Goal: Task Accomplishment & Management: Manage account settings

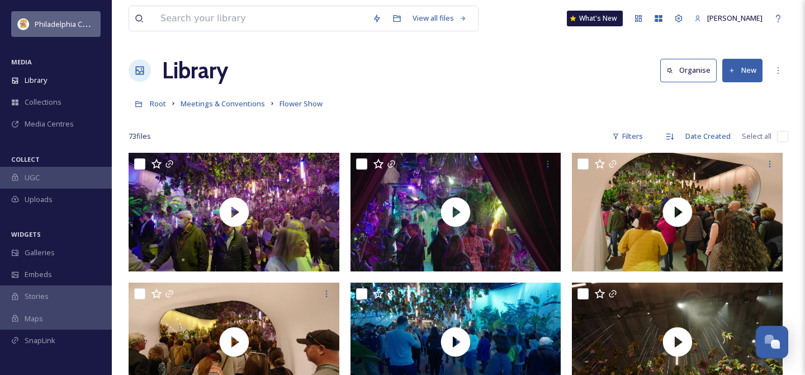
click at [40, 17] on div "Philadelphia Convention & Visitors Bureau" at bounding box center [65, 23] width 60 height 13
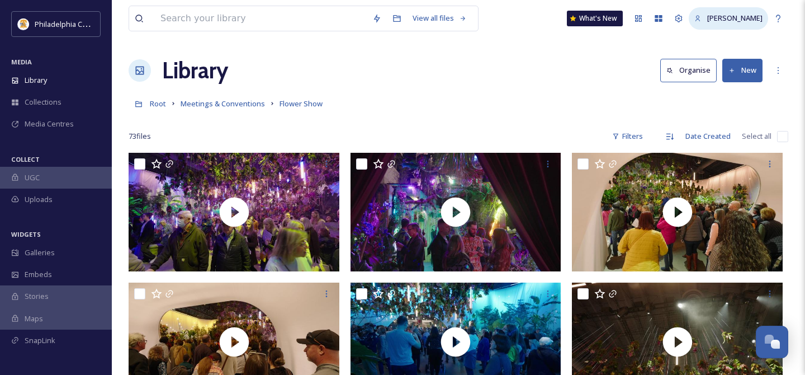
click at [743, 13] on span "[PERSON_NAME]" at bounding box center [735, 18] width 55 height 10
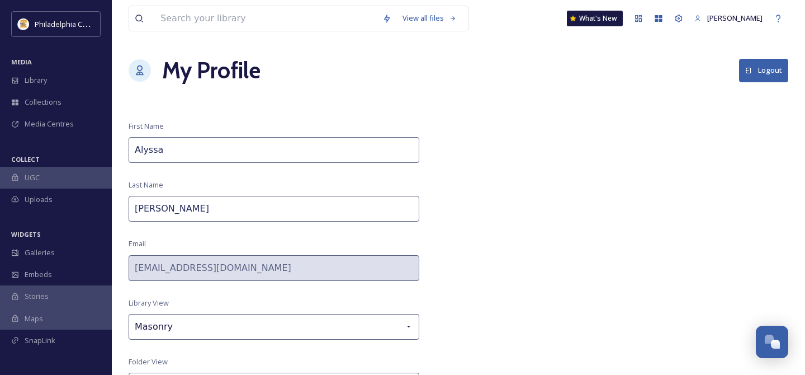
scroll to position [60, 0]
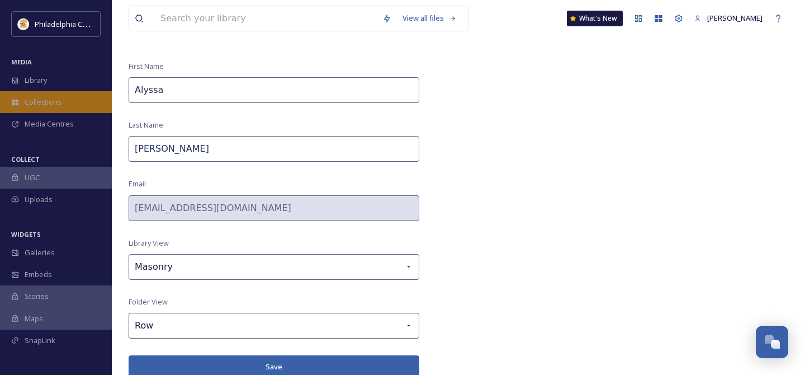
click at [62, 99] on div "Collections" at bounding box center [56, 102] width 112 height 22
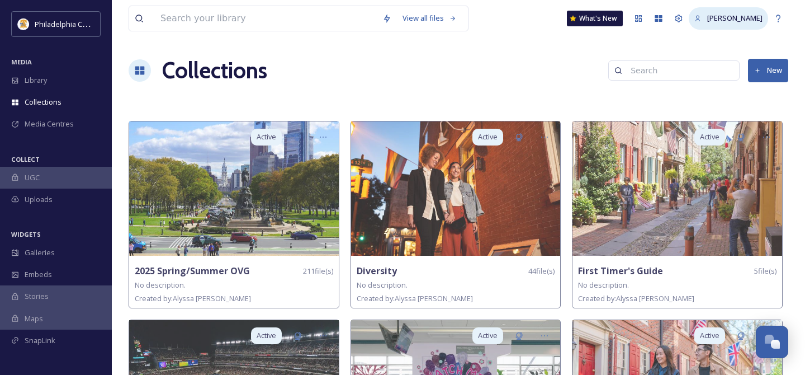
click at [744, 15] on span "[PERSON_NAME]" at bounding box center [735, 18] width 55 height 10
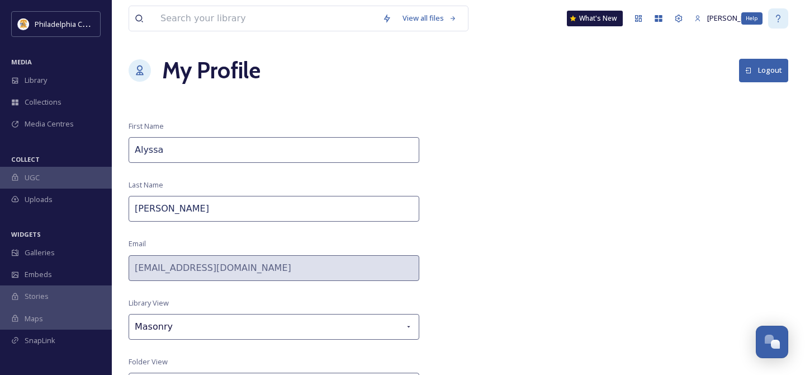
click at [778, 19] on icon at bounding box center [778, 18] width 4 height 7
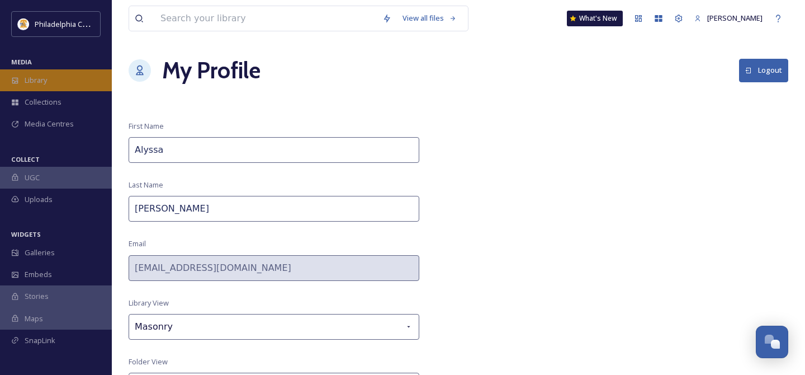
click at [57, 82] on div "Library" at bounding box center [56, 80] width 112 height 22
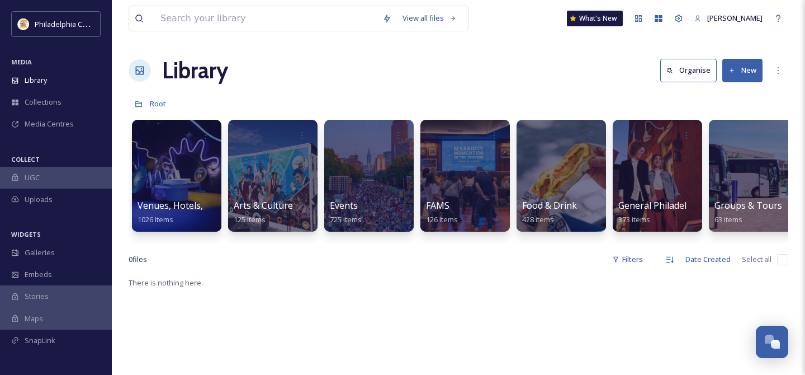
scroll to position [1, 0]
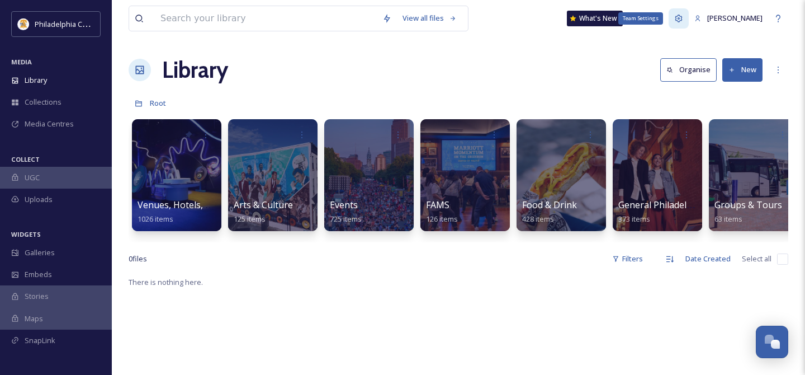
click at [682, 21] on icon at bounding box center [679, 18] width 9 height 9
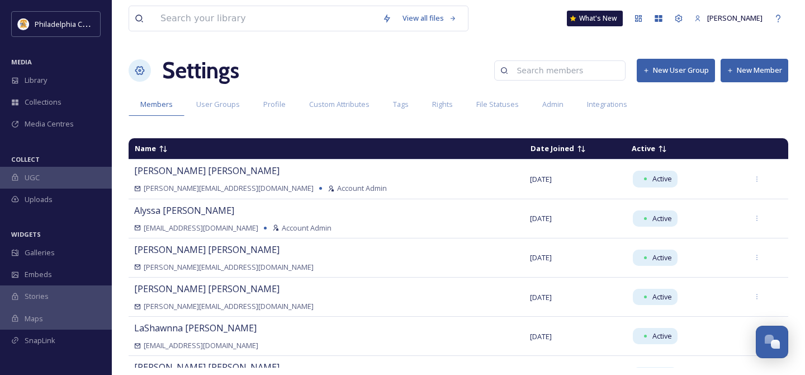
click at [673, 71] on button "New User Group" at bounding box center [676, 70] width 78 height 23
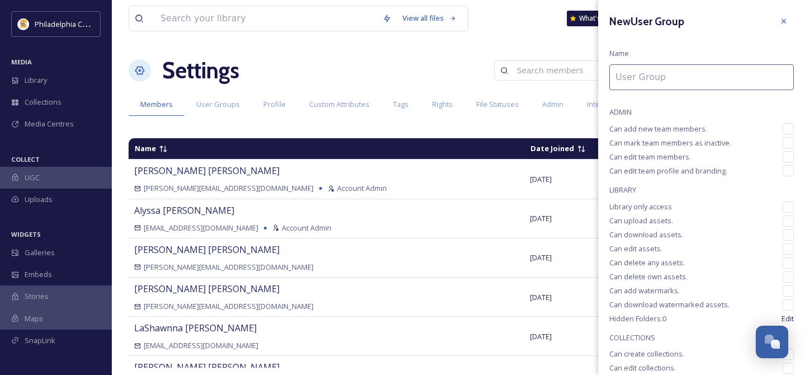
click at [652, 79] on input at bounding box center [702, 77] width 185 height 26
type input "Super Users"
click at [789, 130] on input "checkbox" at bounding box center [788, 128] width 11 height 11
checkbox input "true"
click at [793, 147] on input "checkbox" at bounding box center [788, 142] width 11 height 11
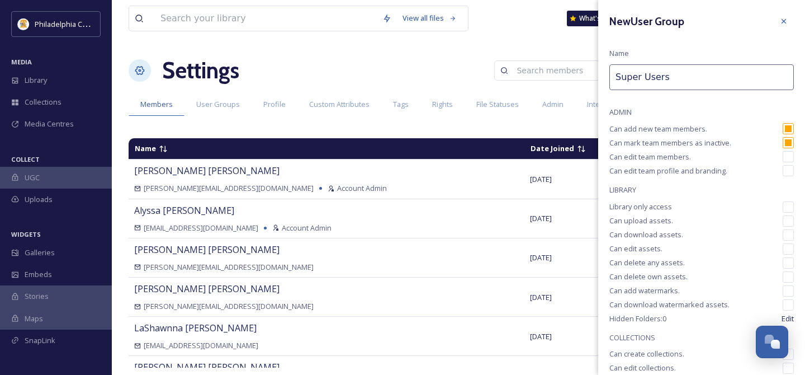
checkbox input "true"
click at [790, 157] on input "checkbox" at bounding box center [788, 156] width 11 height 11
checkbox input "true"
click at [792, 171] on input "checkbox" at bounding box center [788, 170] width 11 height 11
checkbox input "true"
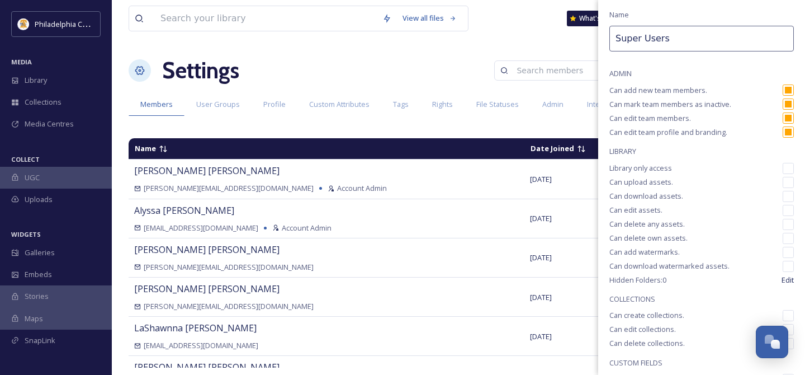
scroll to position [47, 0]
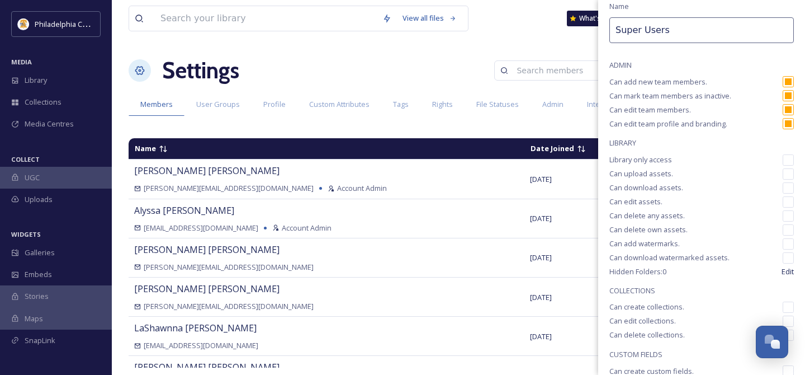
click at [790, 159] on input "checkbox" at bounding box center [788, 159] width 11 height 11
checkbox input "false"
click at [789, 172] on input "checkbox" at bounding box center [788, 173] width 11 height 11
checkbox input "true"
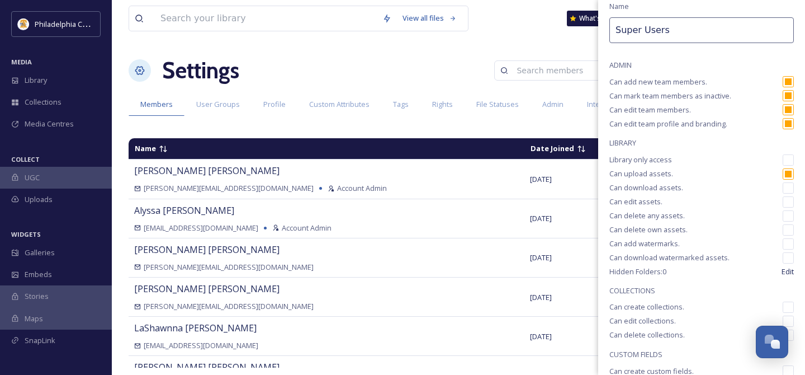
click at [790, 187] on input "checkbox" at bounding box center [788, 187] width 11 height 11
checkbox input "true"
click at [790, 204] on input "checkbox" at bounding box center [788, 201] width 11 height 11
checkbox input "true"
click at [790, 214] on input "checkbox" at bounding box center [788, 215] width 11 height 11
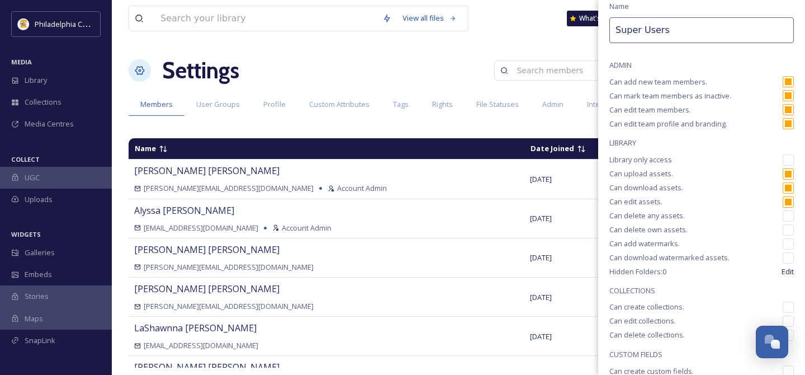
checkbox input "true"
click at [790, 232] on input "checkbox" at bounding box center [788, 229] width 11 height 11
checkbox input "true"
click at [789, 242] on input "checkbox" at bounding box center [788, 243] width 11 height 11
checkbox input "true"
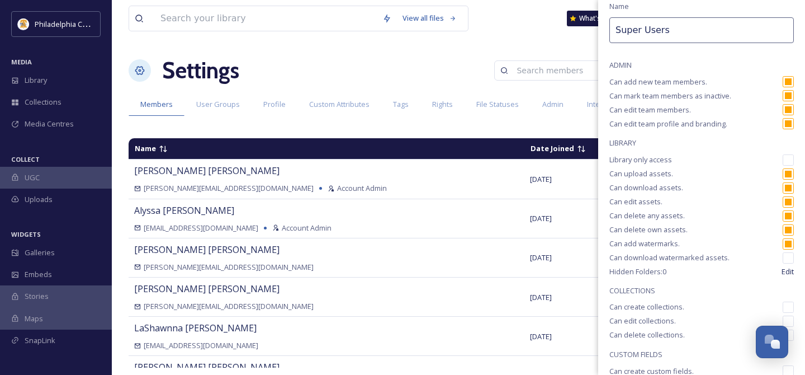
click at [790, 256] on input "checkbox" at bounding box center [788, 257] width 11 height 11
checkbox input "true"
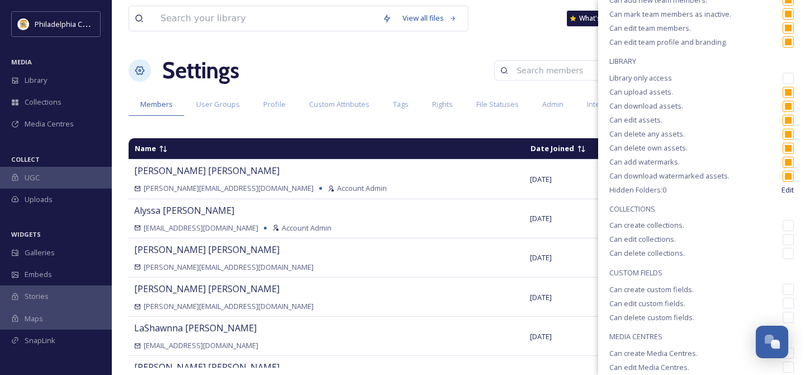
scroll to position [130, 0]
click at [789, 223] on input "checkbox" at bounding box center [788, 224] width 11 height 11
checkbox input "true"
click at [792, 237] on input "checkbox" at bounding box center [788, 238] width 11 height 11
checkbox input "true"
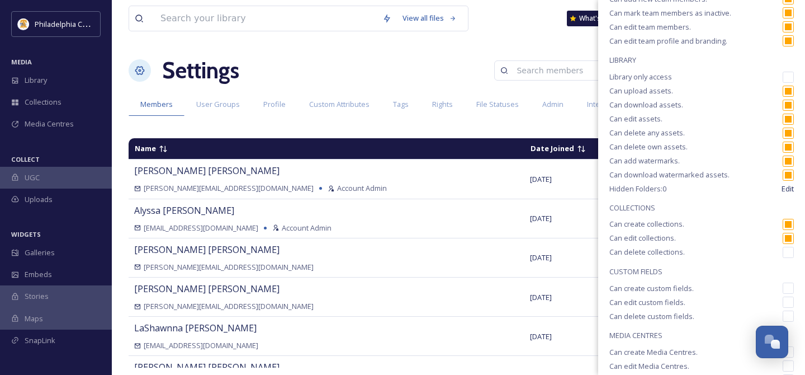
click at [790, 251] on input "checkbox" at bounding box center [788, 252] width 11 height 11
checkbox input "true"
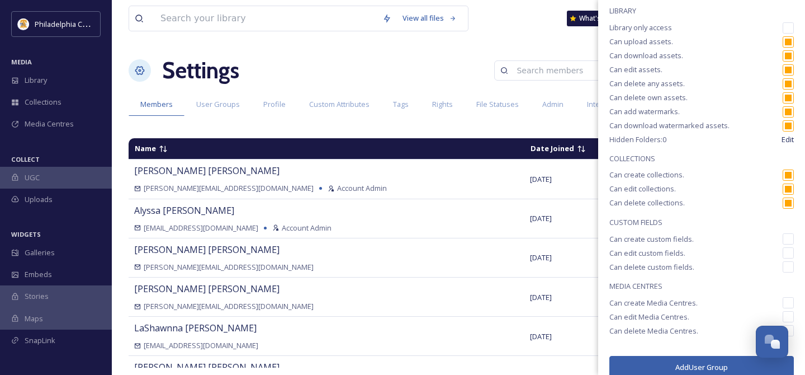
scroll to position [193, 0]
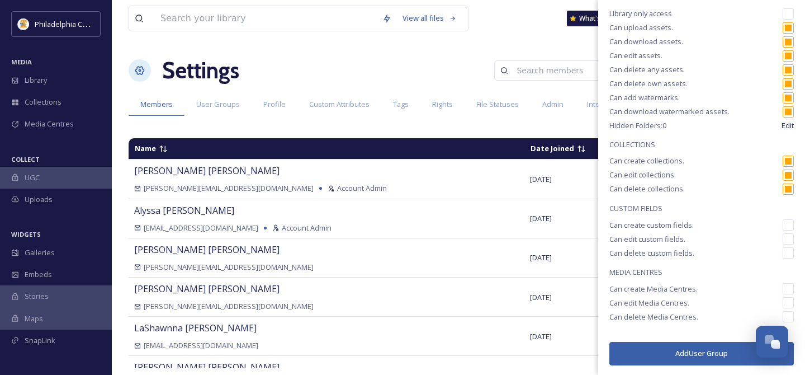
click at [788, 222] on input "checkbox" at bounding box center [788, 224] width 11 height 11
checkbox input "true"
click at [788, 236] on input "checkbox" at bounding box center [788, 238] width 11 height 11
checkbox input "true"
click at [790, 249] on input "checkbox" at bounding box center [788, 252] width 11 height 11
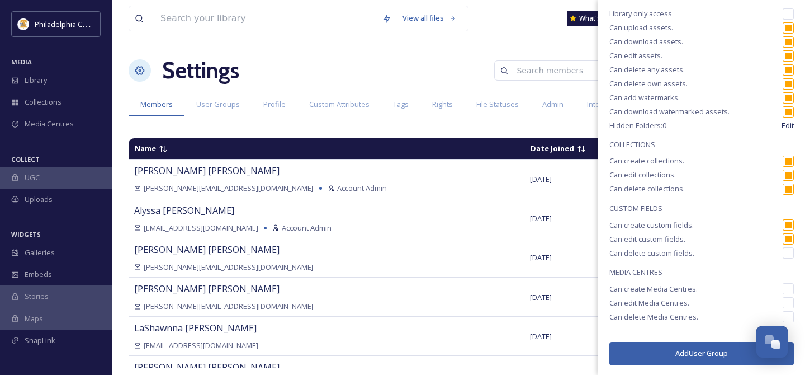
checkbox input "true"
click at [789, 291] on input "checkbox" at bounding box center [788, 288] width 11 height 11
checkbox input "true"
click at [788, 301] on input "checkbox" at bounding box center [788, 302] width 11 height 11
checkbox input "true"
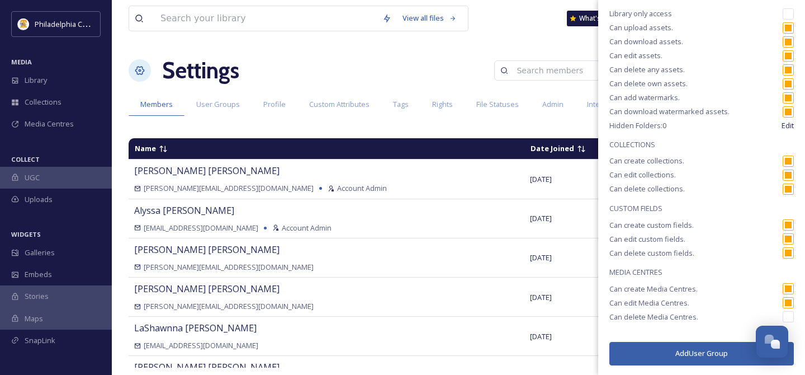
click at [790, 319] on input "checkbox" at bounding box center [788, 316] width 11 height 11
checkbox input "true"
click at [723, 350] on button "Add User Group" at bounding box center [702, 353] width 185 height 23
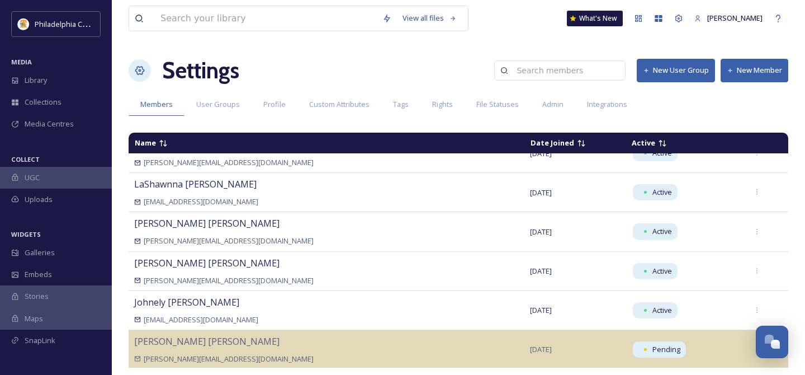
scroll to position [190, 0]
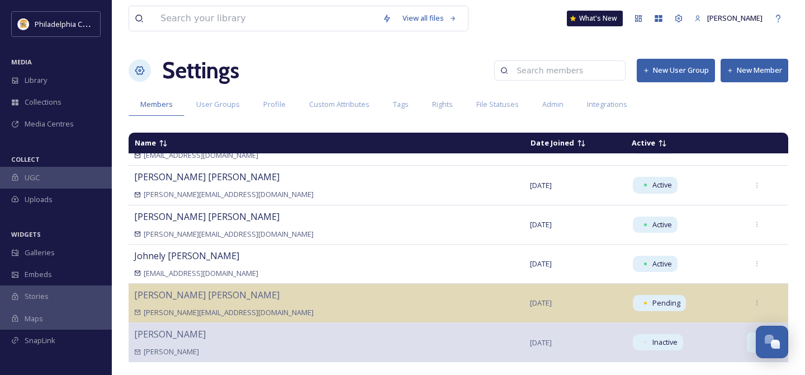
click at [754, 343] on icon at bounding box center [757, 341] width 7 height 7
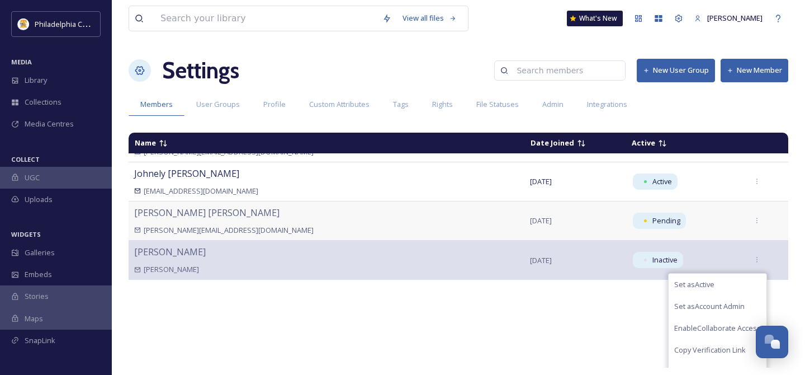
scroll to position [287, 0]
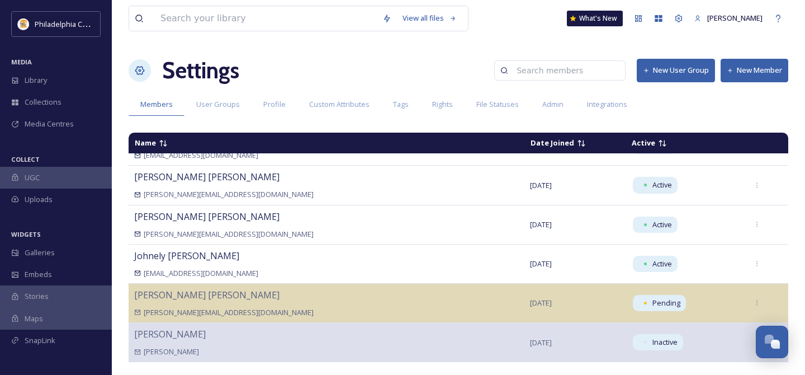
click at [575, 329] on div "Name Date Joined Active [PERSON_NAME] [PERSON_NAME][EMAIL_ADDRESS][DOMAIN_NAME]…" at bounding box center [459, 250] width 660 height 235
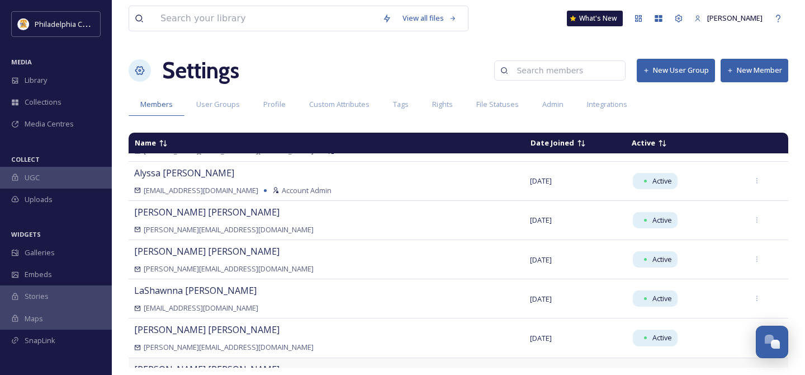
scroll to position [0, 0]
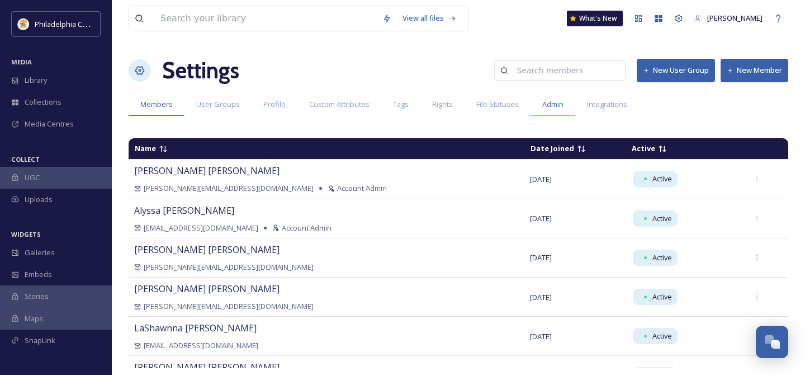
click at [569, 101] on div "Admin" at bounding box center [553, 104] width 45 height 23
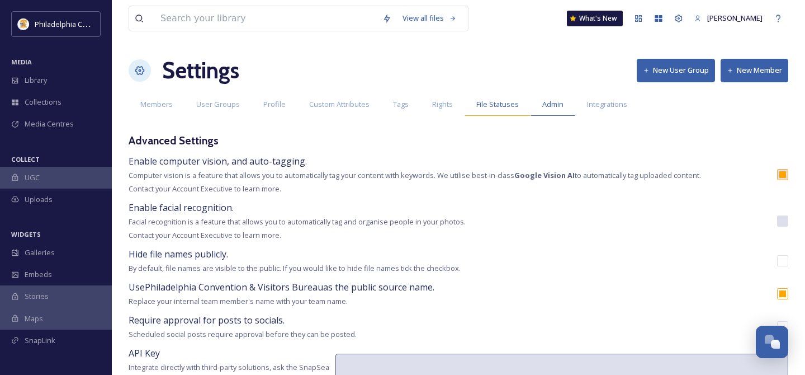
click at [503, 112] on div "File Statuses" at bounding box center [498, 104] width 66 height 23
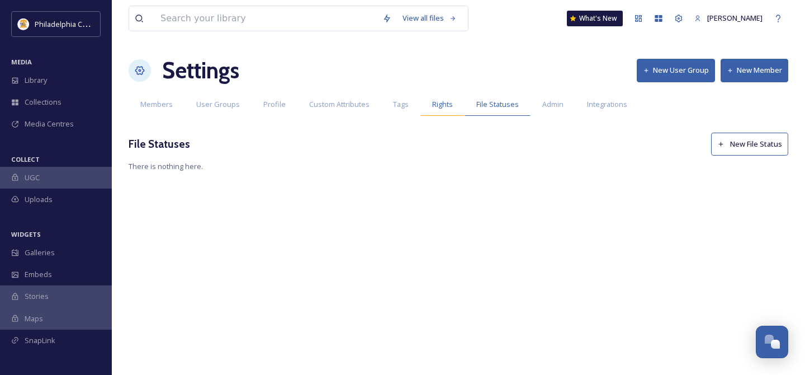
click at [442, 105] on span "Rights" at bounding box center [442, 104] width 21 height 11
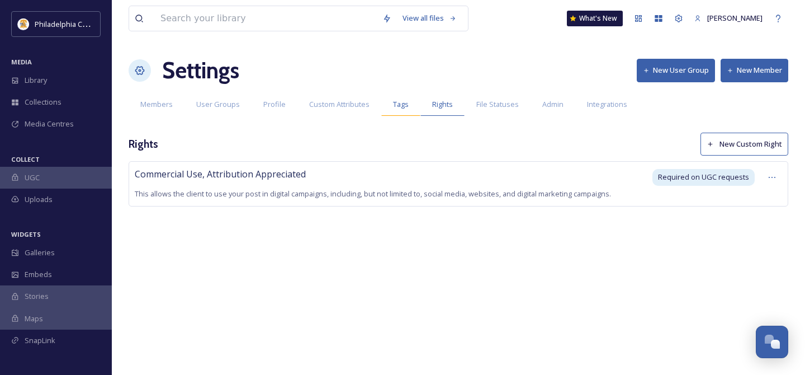
click at [403, 103] on span "Tags" at bounding box center [401, 104] width 16 height 11
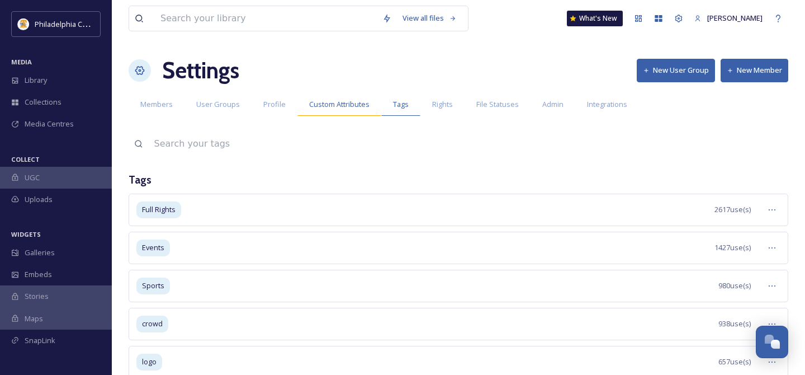
click at [342, 106] on span "Custom Attributes" at bounding box center [339, 104] width 60 height 11
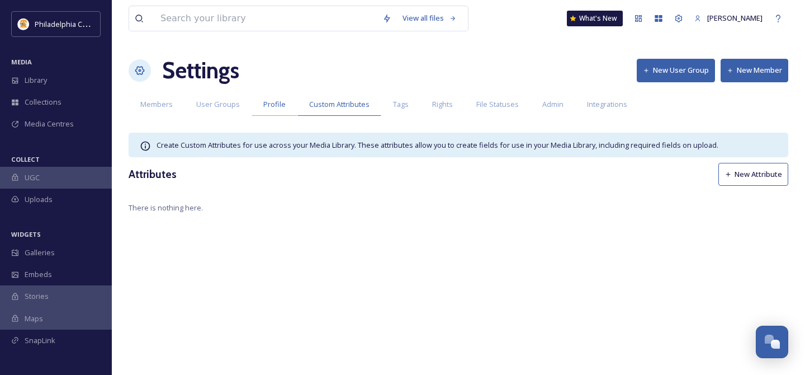
click at [276, 108] on span "Profile" at bounding box center [274, 104] width 22 height 11
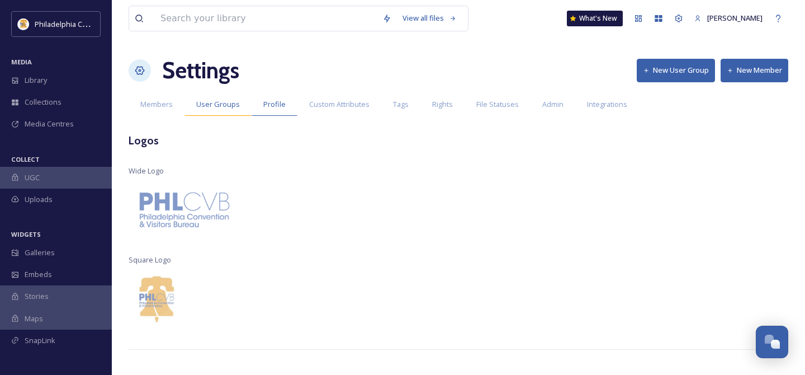
click at [224, 103] on span "User Groups" at bounding box center [218, 104] width 44 height 11
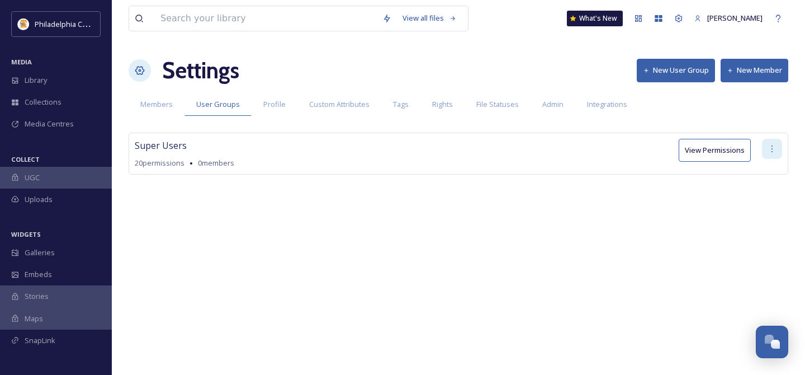
click at [777, 151] on div at bounding box center [772, 149] width 20 height 20
click at [581, 242] on div "View all files What's New [PERSON_NAME] Settings New User Group New Member Memb…" at bounding box center [459, 187] width 694 height 375
click at [145, 104] on span "Members" at bounding box center [156, 104] width 32 height 11
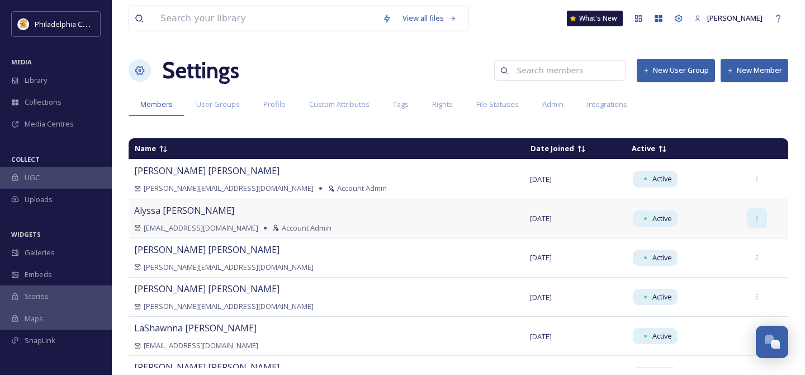
click at [749, 223] on div at bounding box center [757, 218] width 20 height 20
click at [384, 223] on div "[EMAIL_ADDRESS][DOMAIN_NAME] Account Admin" at bounding box center [326, 228] width 385 height 11
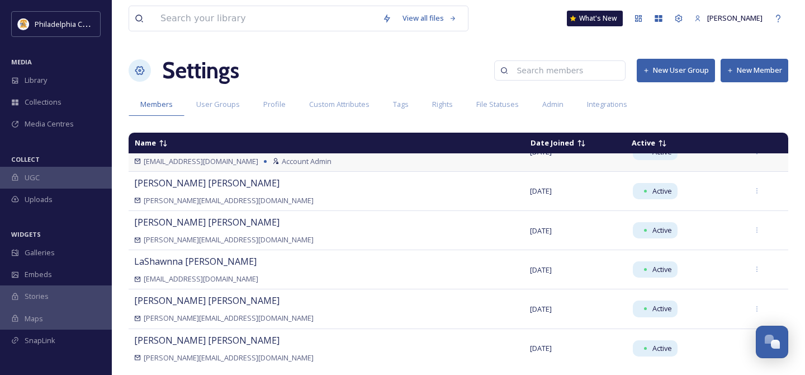
scroll to position [68, 0]
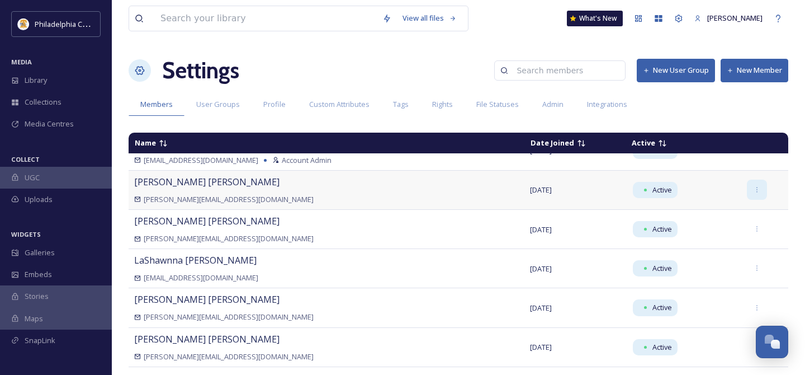
click at [754, 192] on icon at bounding box center [757, 189] width 7 height 7
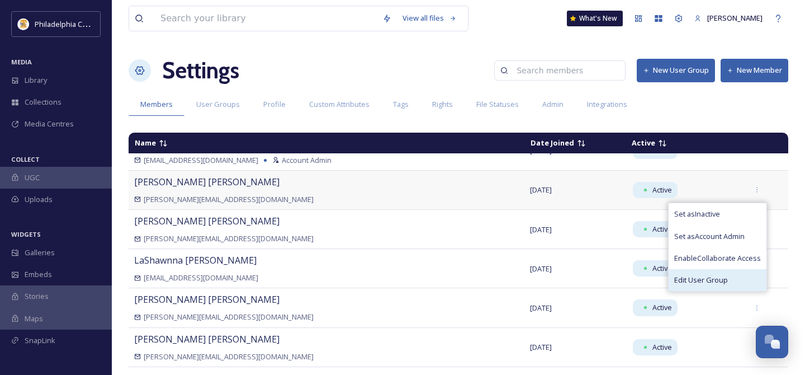
click at [708, 281] on span "Edit User Group" at bounding box center [702, 280] width 54 height 11
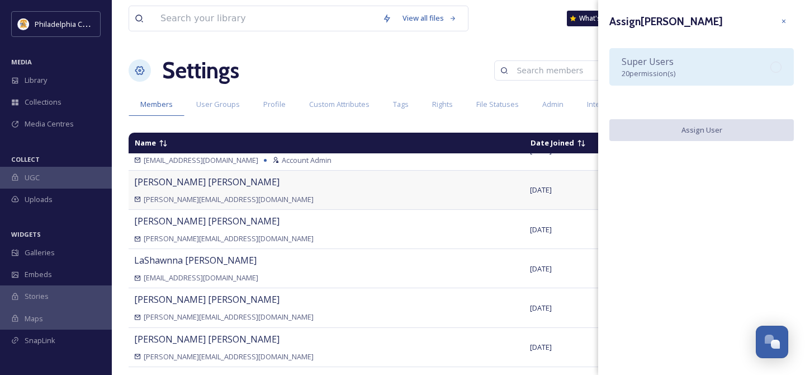
click at [677, 68] on div "Super Users 20 permission(s)" at bounding box center [702, 66] width 185 height 37
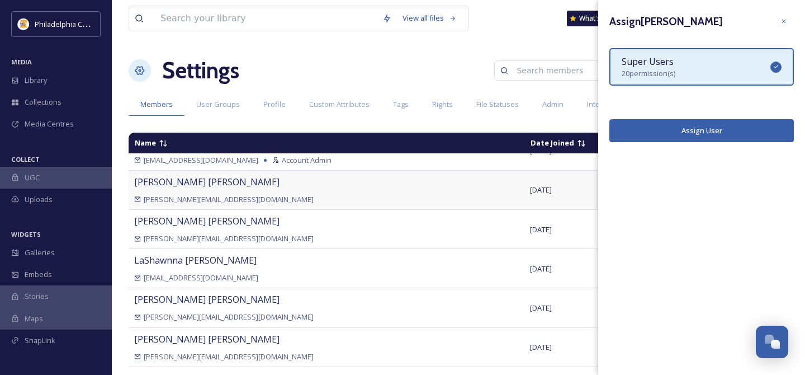
click at [692, 133] on button "Assign User" at bounding box center [702, 130] width 185 height 23
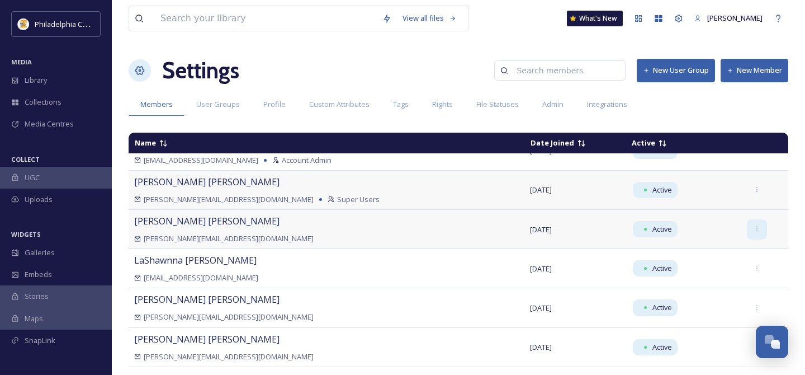
click at [754, 230] on icon at bounding box center [757, 228] width 7 height 7
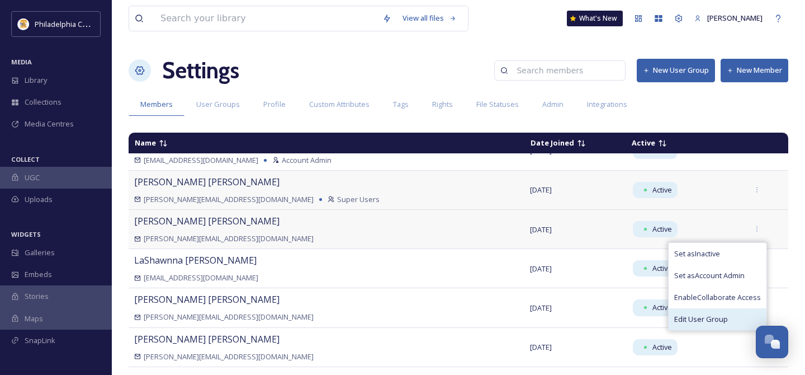
click at [724, 318] on div "Edit User Group" at bounding box center [718, 319] width 98 height 22
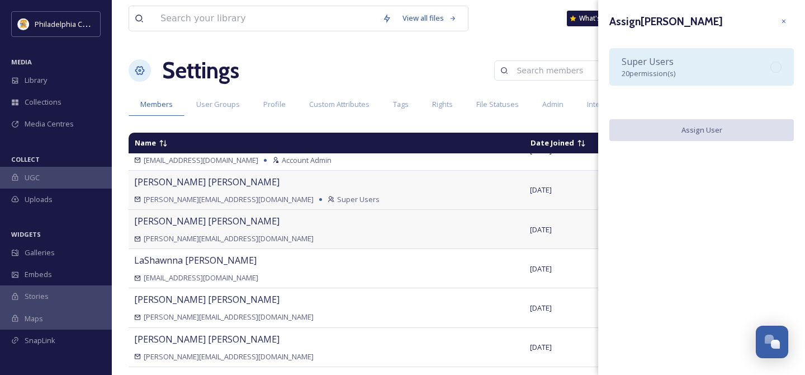
click at [716, 63] on div "Super Users 20 permission(s)" at bounding box center [702, 66] width 185 height 37
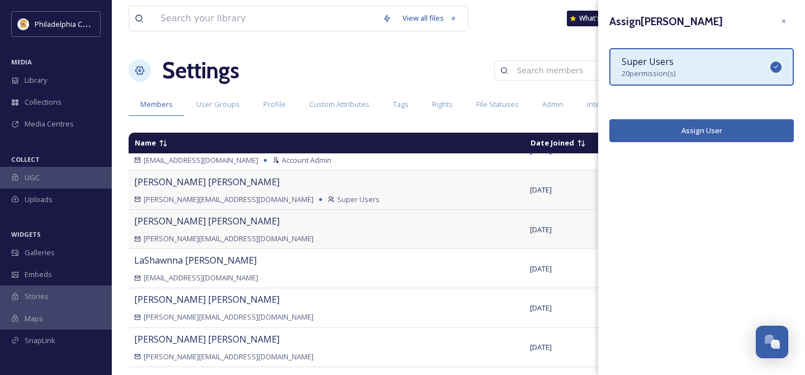
click at [709, 136] on button "Assign User" at bounding box center [702, 130] width 185 height 23
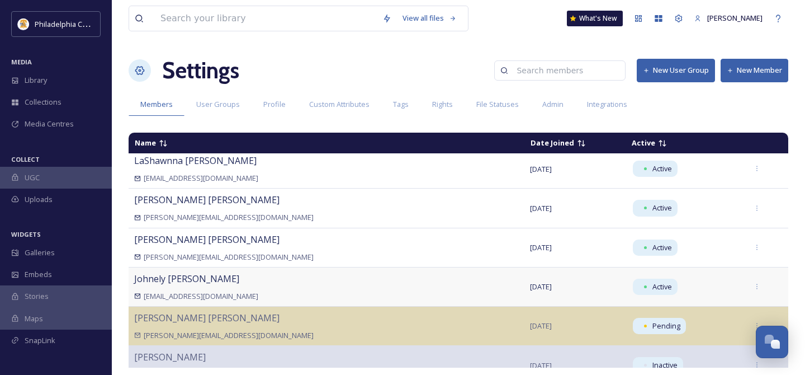
scroll to position [190, 0]
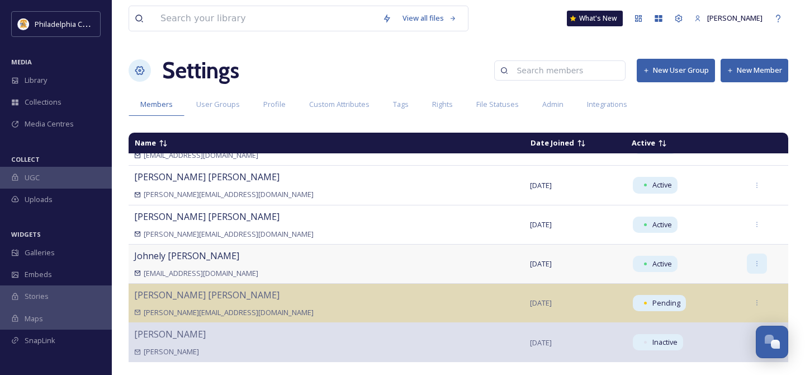
click at [754, 264] on icon at bounding box center [757, 263] width 7 height 7
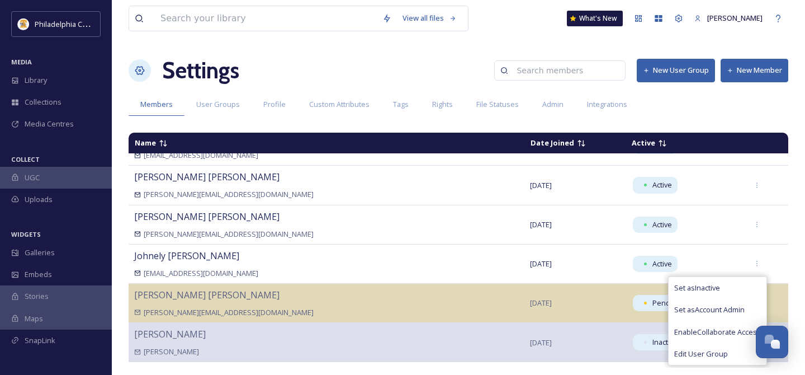
click at [688, 113] on div "Members User Groups Profile Custom Attributes Tags Rights File Statuses Admin I…" at bounding box center [459, 104] width 660 height 23
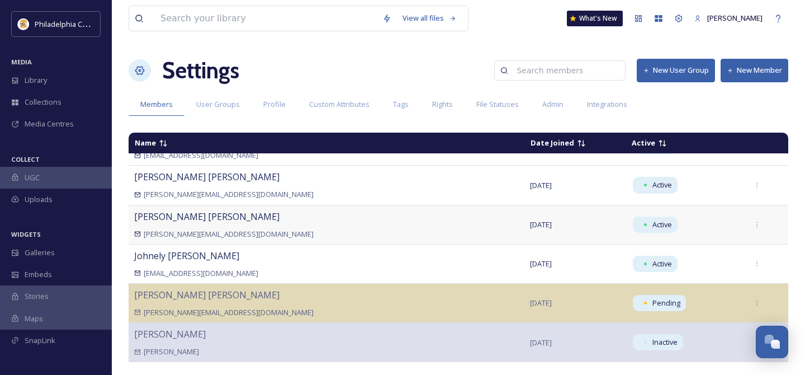
scroll to position [0, 0]
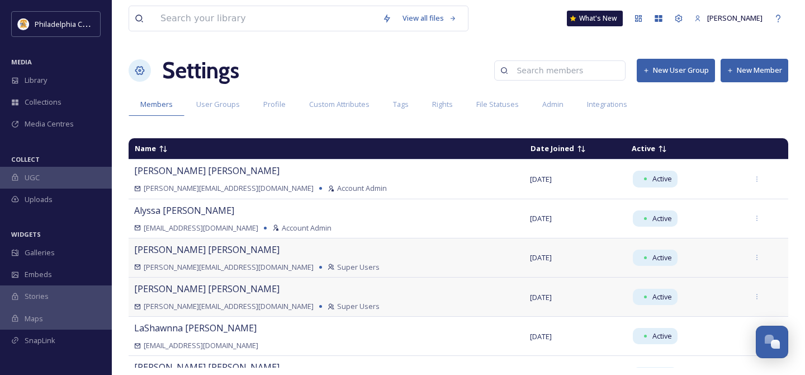
click at [679, 74] on button "New User Group" at bounding box center [676, 70] width 78 height 23
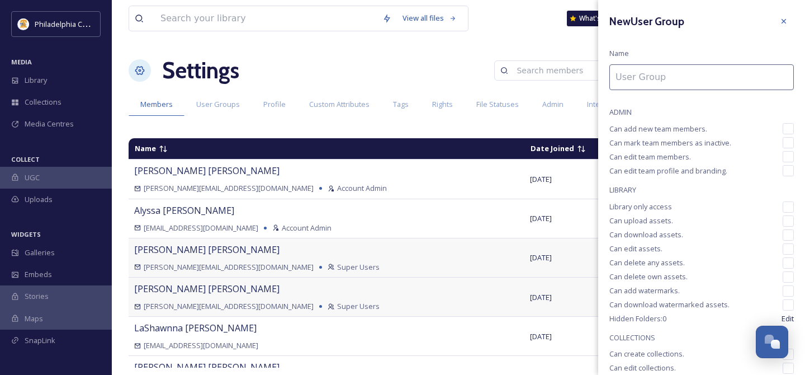
click at [421, 130] on div "View all files What's New [PERSON_NAME] Settings New User Group New Member Memb…" at bounding box center [459, 187] width 694 height 375
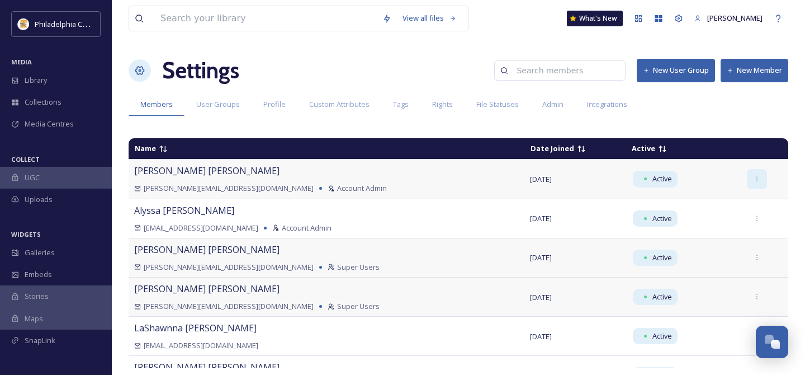
click at [748, 185] on div at bounding box center [757, 179] width 20 height 20
click at [720, 229] on span "Set as Regular User" at bounding box center [707, 225] width 64 height 11
click at [559, 109] on span "Admin" at bounding box center [553, 104] width 21 height 11
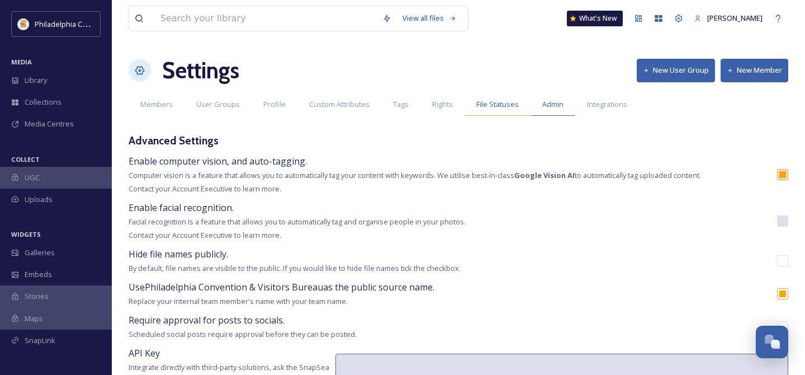
click at [499, 106] on span "File Statuses" at bounding box center [498, 104] width 43 height 11
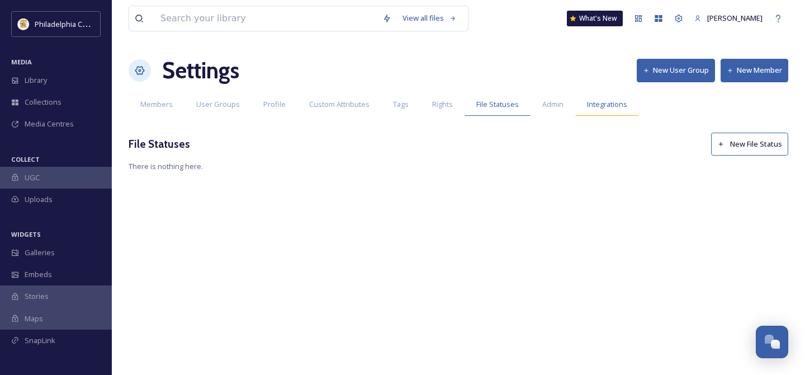
click at [602, 107] on span "Integrations" at bounding box center [607, 104] width 40 height 11
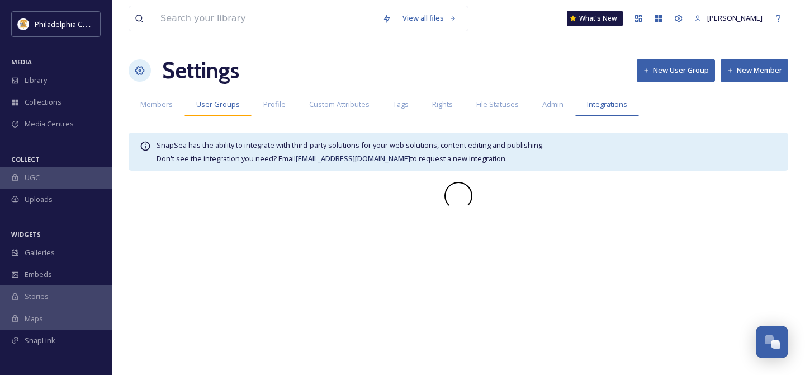
click at [230, 103] on span "User Groups" at bounding box center [218, 104] width 44 height 11
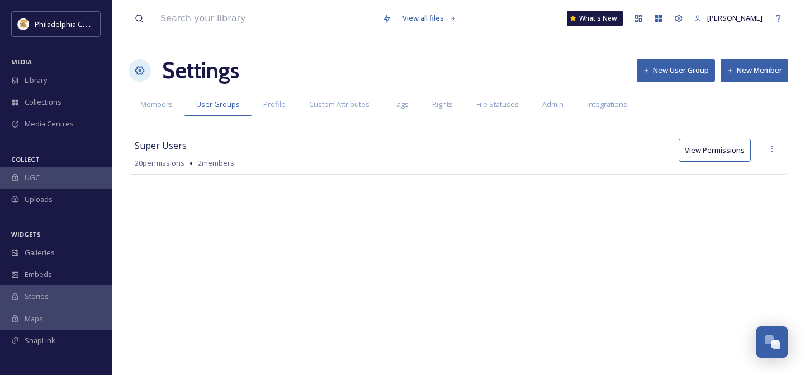
click at [692, 112] on div "Members User Groups Profile Custom Attributes Tags Rights File Statuses Admin I…" at bounding box center [459, 104] width 660 height 23
click at [691, 65] on button "New User Group" at bounding box center [676, 70] width 78 height 23
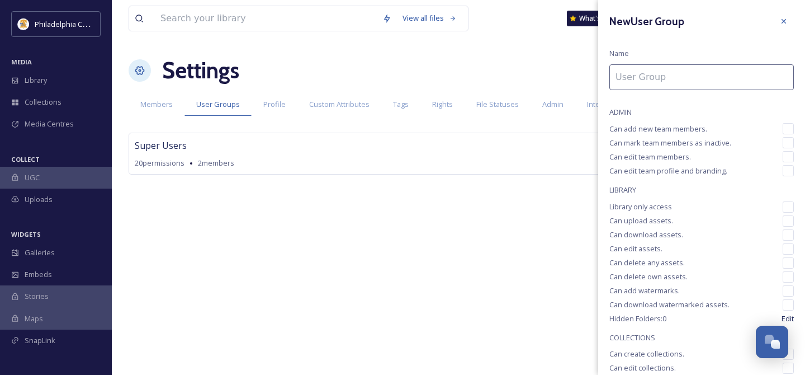
click at [641, 81] on input at bounding box center [702, 77] width 185 height 26
type input "V"
type input "S"
drag, startPoint x: 651, startPoint y: 77, endPoint x: 606, endPoint y: 76, distance: 45.3
click at [606, 76] on div "New User Group Name Regular ADMIN Can add new team members. Can mark team membe…" at bounding box center [701, 284] width 207 height 569
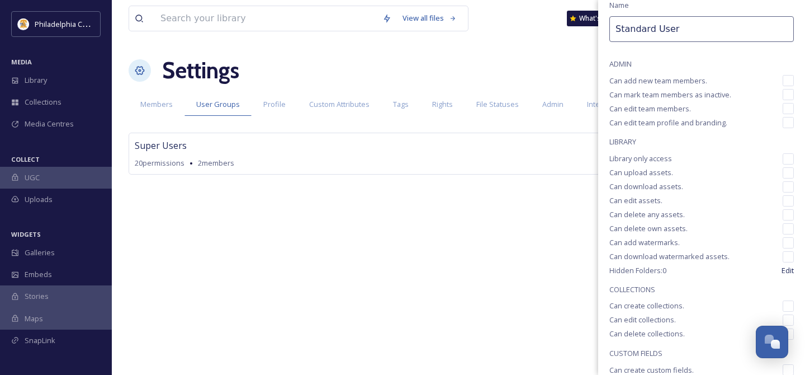
scroll to position [49, 0]
type input "Standard User"
click at [791, 172] on input "checkbox" at bounding box center [788, 171] width 11 height 11
checkbox input "true"
click at [792, 187] on input "checkbox" at bounding box center [788, 185] width 11 height 11
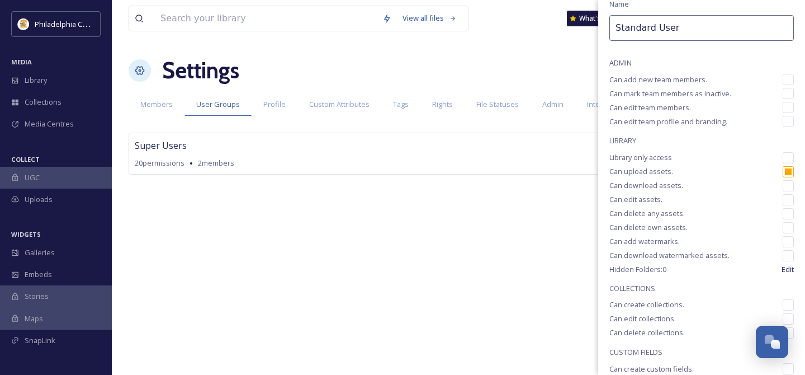
checkbox input "true"
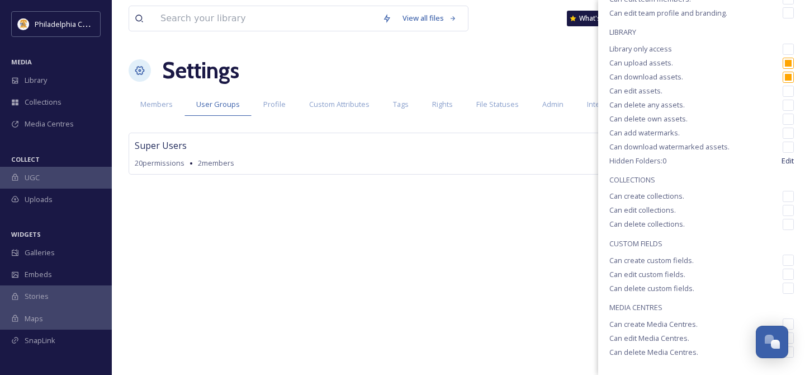
scroll to position [161, 0]
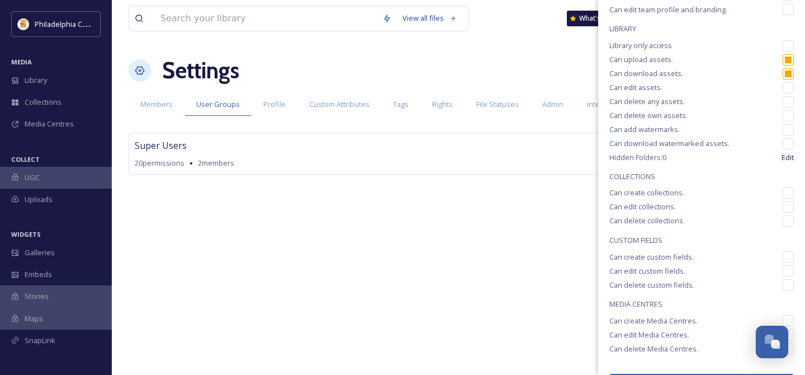
click at [789, 194] on input "checkbox" at bounding box center [788, 192] width 11 height 11
checkbox input "true"
click at [789, 208] on input "checkbox" at bounding box center [788, 206] width 11 height 11
click at [790, 210] on input "checkbox" at bounding box center [788, 206] width 11 height 11
checkbox input "false"
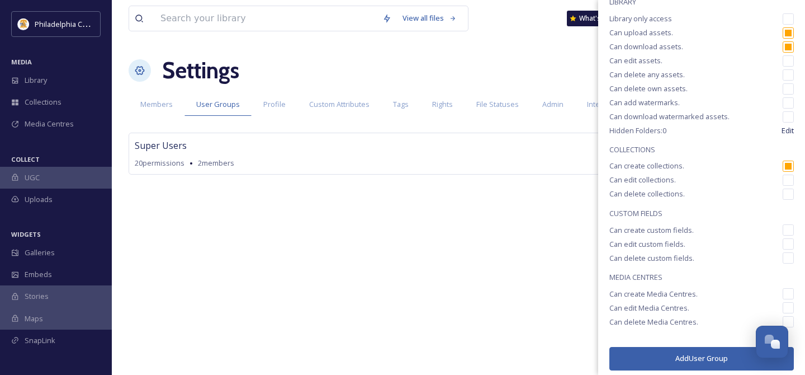
scroll to position [193, 0]
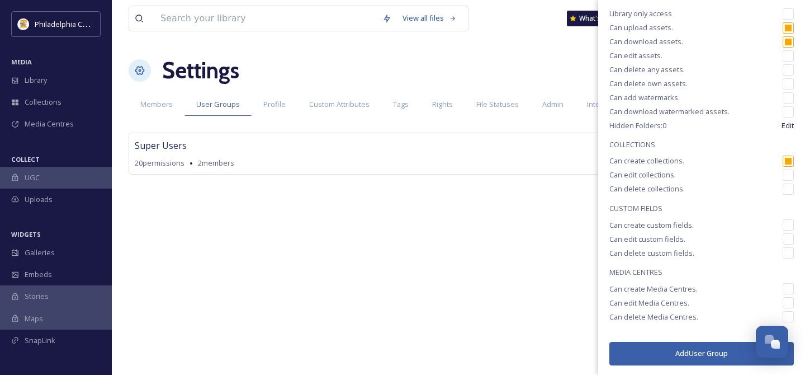
click at [789, 288] on input "checkbox" at bounding box center [788, 288] width 11 height 11
click at [788, 290] on input "checkbox" at bounding box center [788, 288] width 11 height 11
checkbox input "false"
click at [715, 353] on button "Add User Group" at bounding box center [702, 353] width 185 height 23
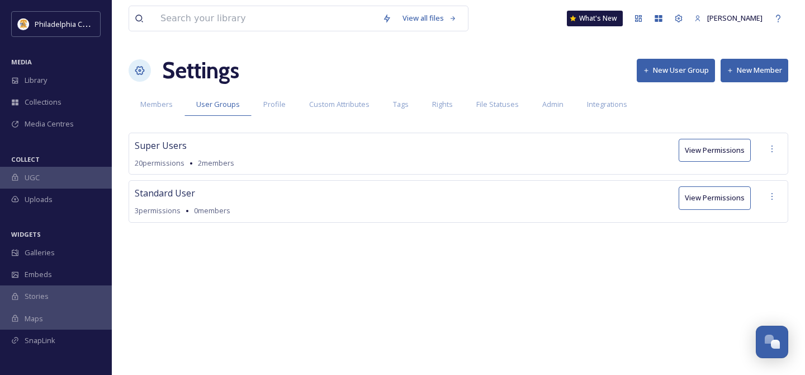
click at [739, 74] on button "New Member" at bounding box center [755, 70] width 68 height 23
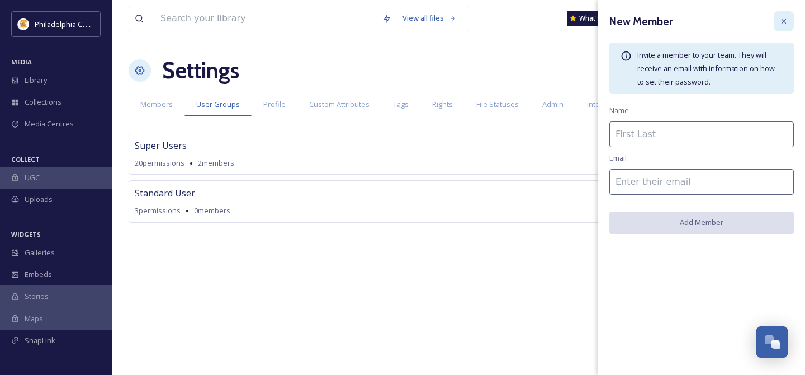
click at [780, 23] on icon at bounding box center [784, 21] width 9 height 9
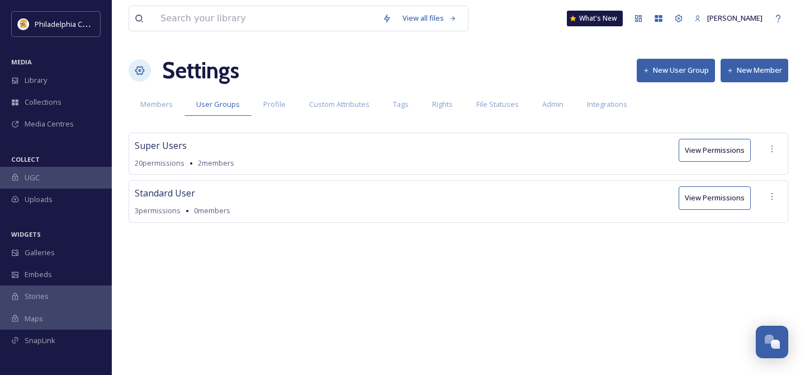
click at [688, 75] on button "New User Group" at bounding box center [676, 70] width 78 height 23
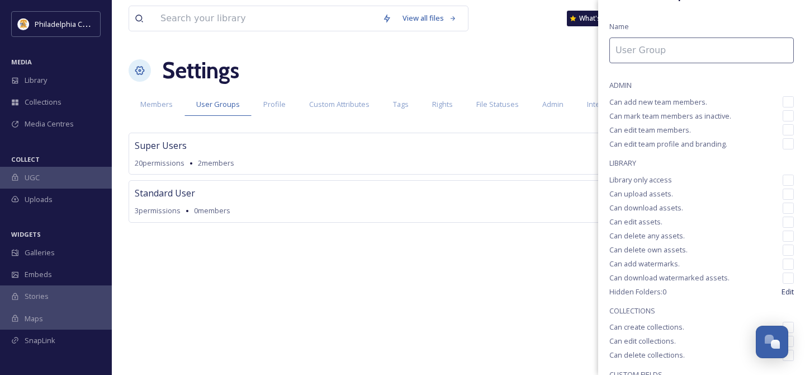
scroll to position [6, 0]
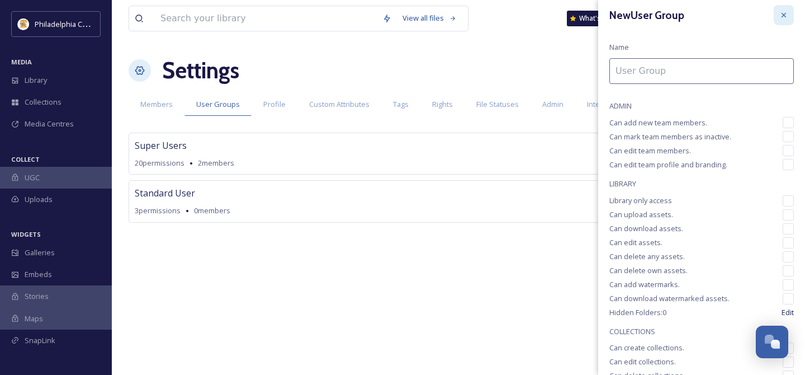
click at [781, 16] on icon at bounding box center [784, 15] width 9 height 9
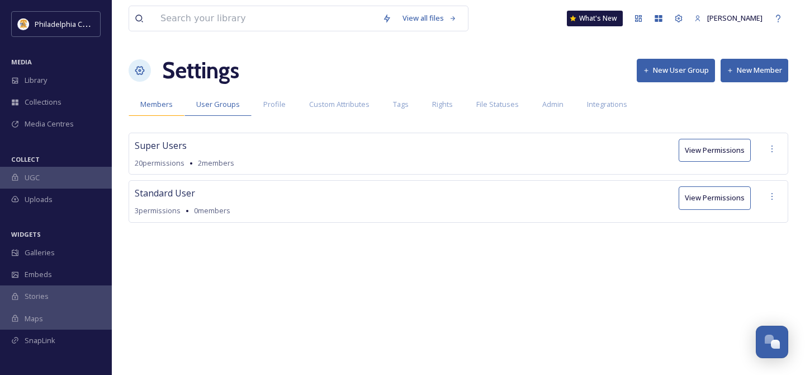
click at [146, 102] on span "Members" at bounding box center [156, 104] width 32 height 11
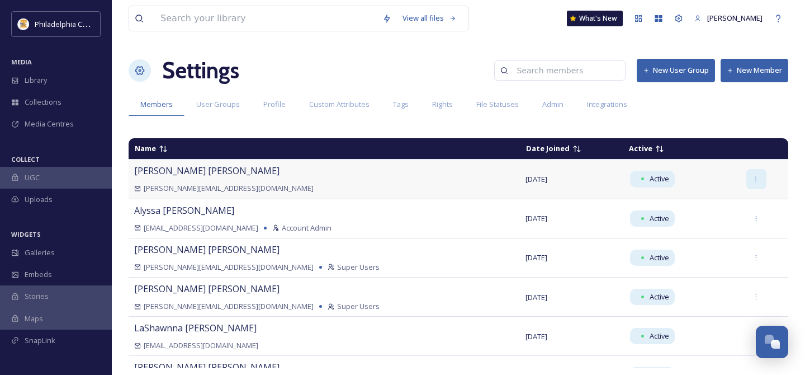
click at [753, 177] on icon at bounding box center [756, 179] width 7 height 7
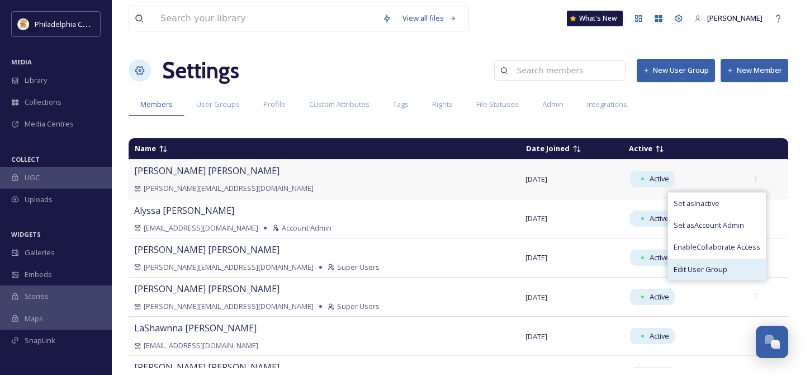
click at [699, 273] on span "Edit User Group" at bounding box center [701, 269] width 54 height 11
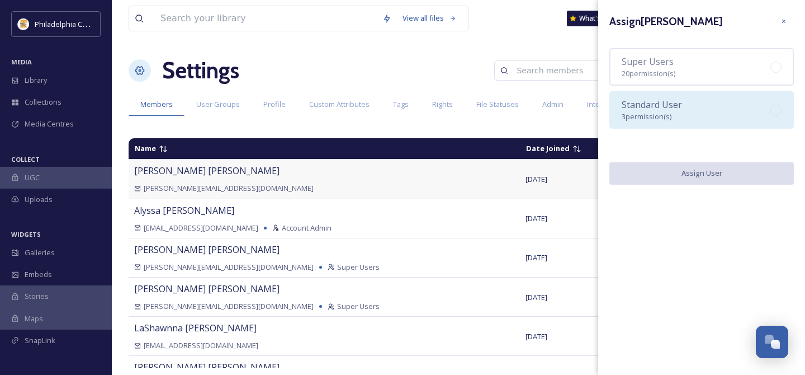
click at [680, 111] on div "Standard User 3 permission(s)" at bounding box center [652, 110] width 60 height 24
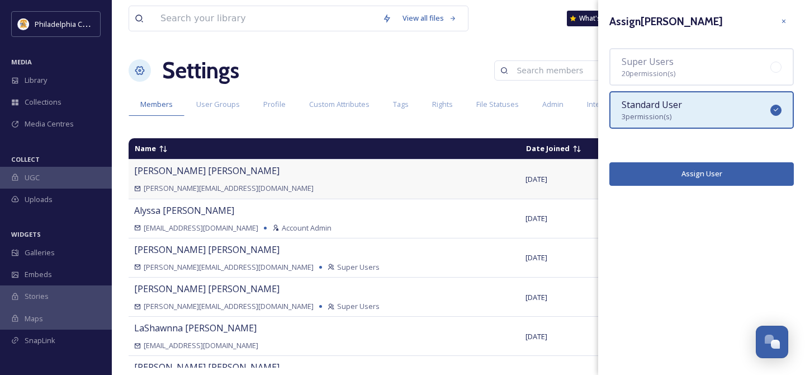
click at [701, 176] on button "Assign User" at bounding box center [702, 173] width 185 height 23
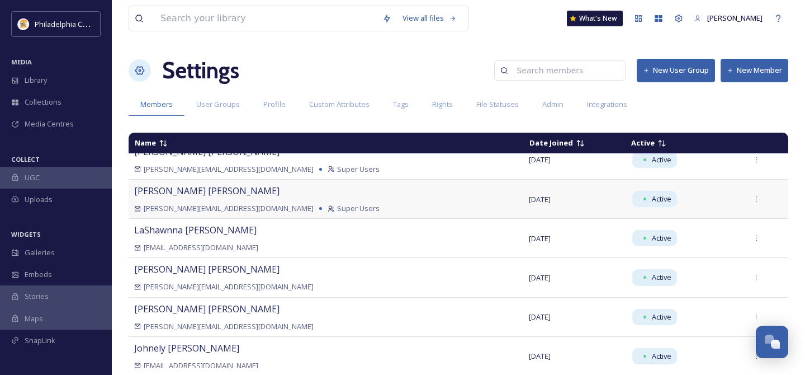
scroll to position [101, 0]
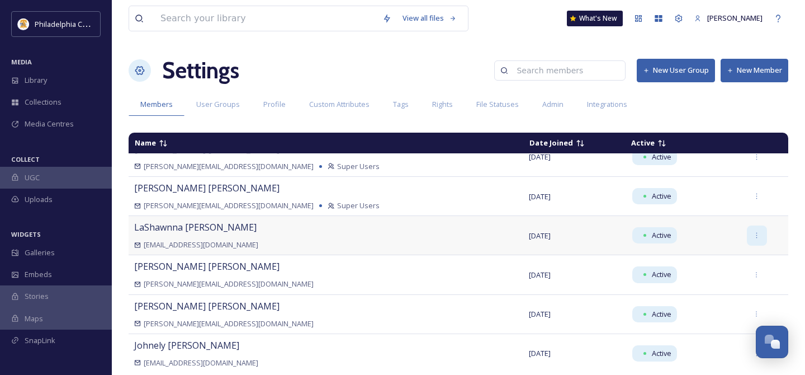
click at [753, 238] on icon at bounding box center [756, 235] width 7 height 7
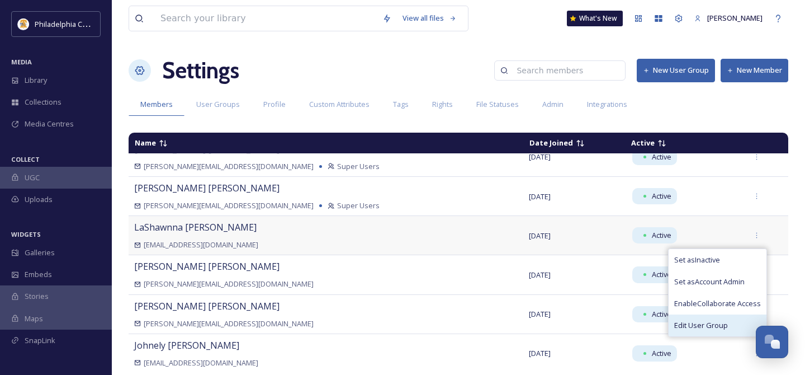
click at [703, 327] on span "Edit User Group" at bounding box center [702, 325] width 54 height 11
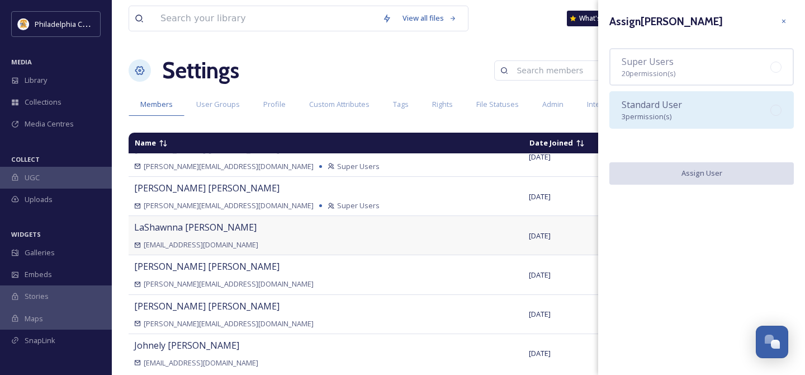
click at [692, 110] on div "Standard User 3 permission(s)" at bounding box center [702, 109] width 185 height 37
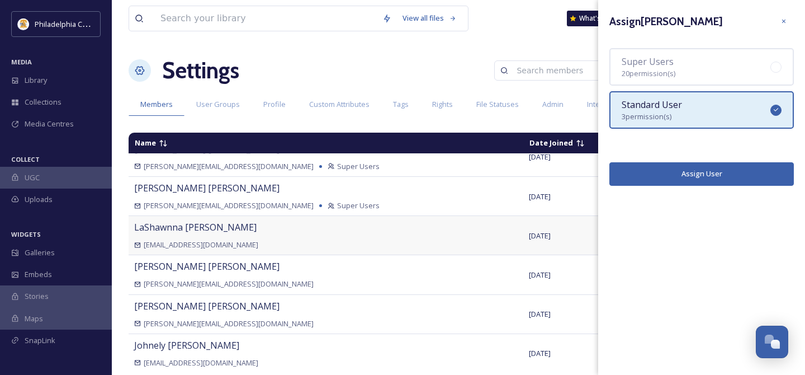
click at [697, 173] on button "Assign User" at bounding box center [702, 173] width 185 height 23
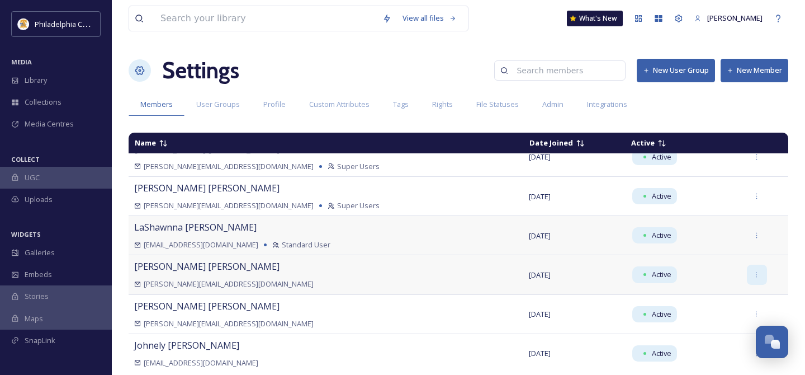
click at [753, 274] on icon at bounding box center [756, 274] width 7 height 7
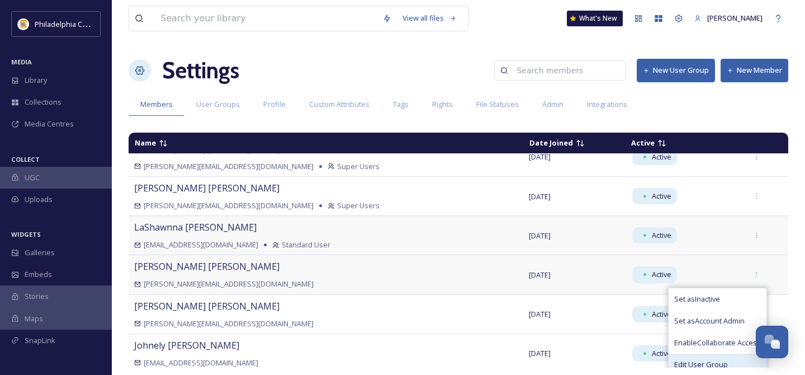
click at [711, 360] on span "Edit User Group" at bounding box center [702, 364] width 54 height 11
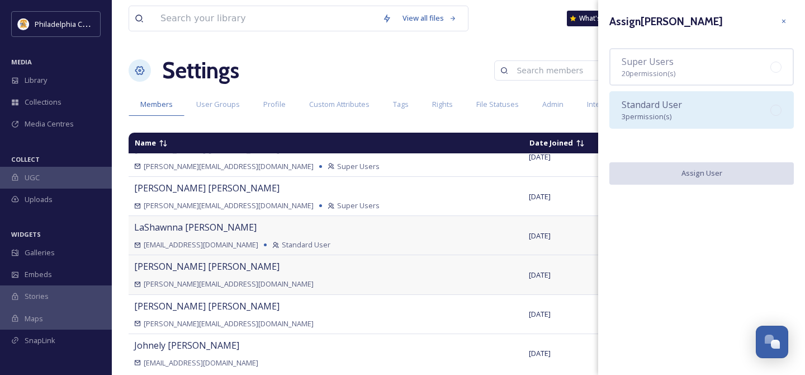
click at [710, 121] on div "Standard User 3 permission(s)" at bounding box center [702, 109] width 185 height 37
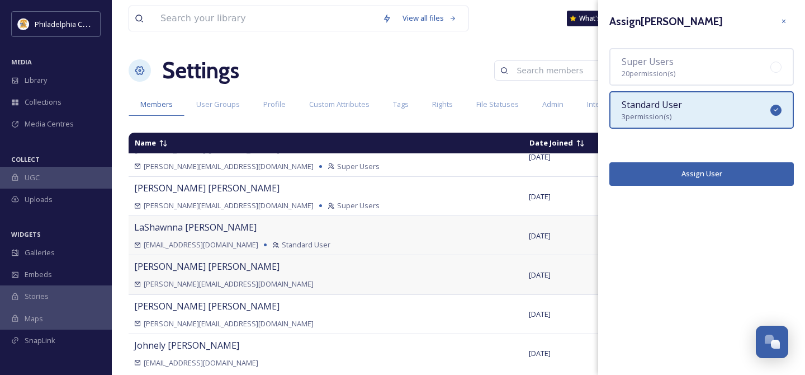
click at [713, 174] on button "Assign User" at bounding box center [702, 173] width 185 height 23
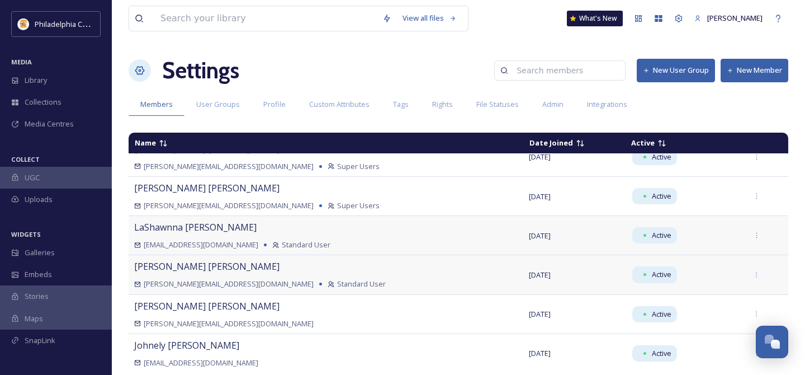
scroll to position [190, 0]
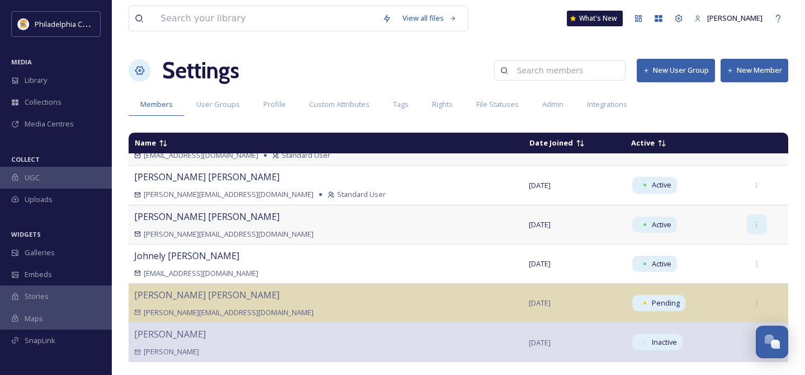
click at [753, 225] on icon at bounding box center [756, 224] width 7 height 7
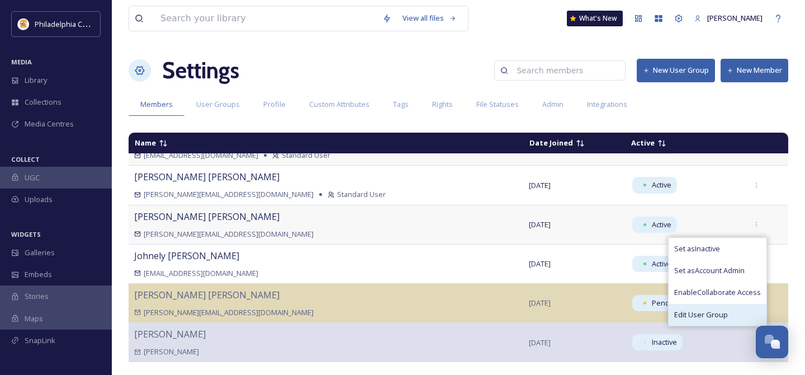
click at [709, 313] on span "Edit User Group" at bounding box center [702, 314] width 54 height 11
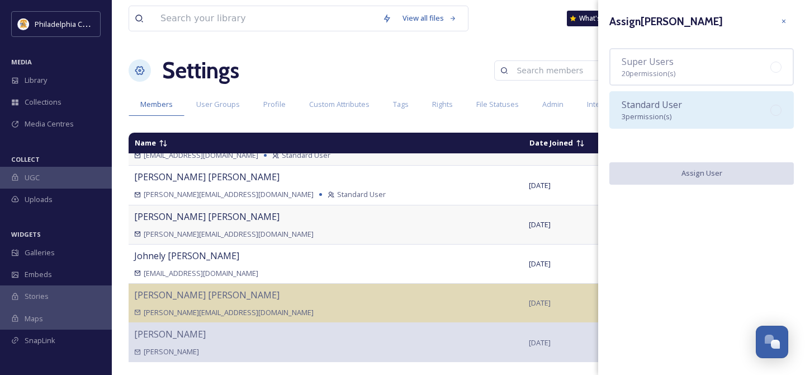
click at [675, 112] on div "Standard User 3 permission(s)" at bounding box center [652, 110] width 60 height 24
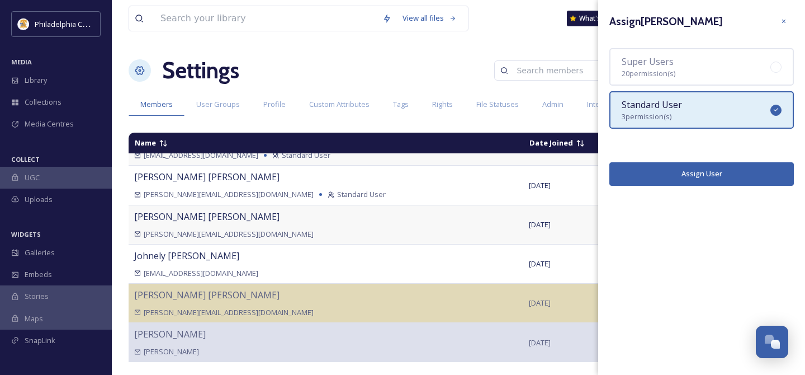
click at [680, 169] on button "Assign User" at bounding box center [702, 173] width 185 height 23
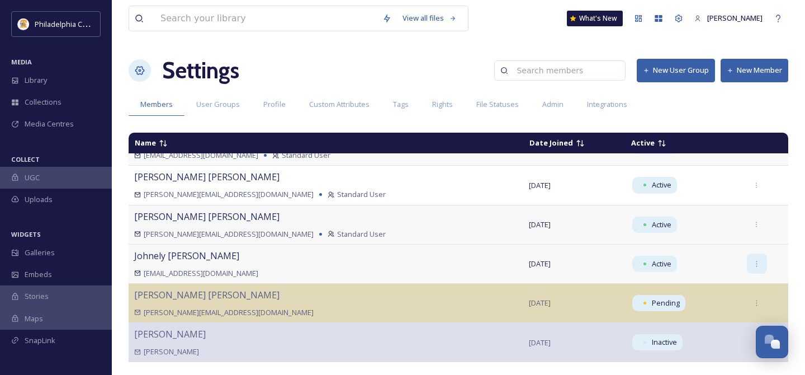
click at [753, 267] on icon at bounding box center [756, 263] width 7 height 7
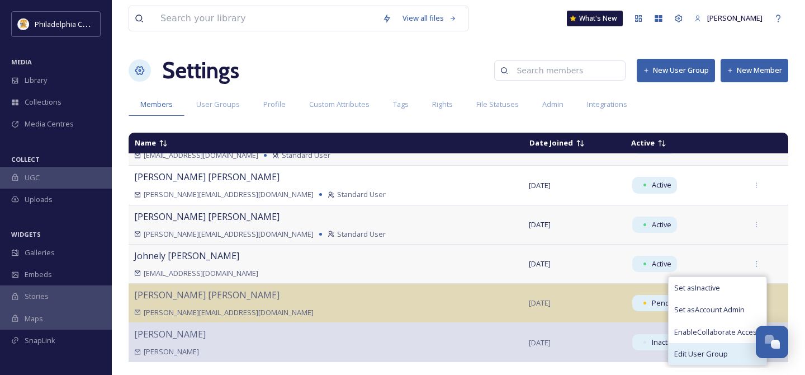
click at [712, 356] on span "Edit User Group" at bounding box center [702, 353] width 54 height 11
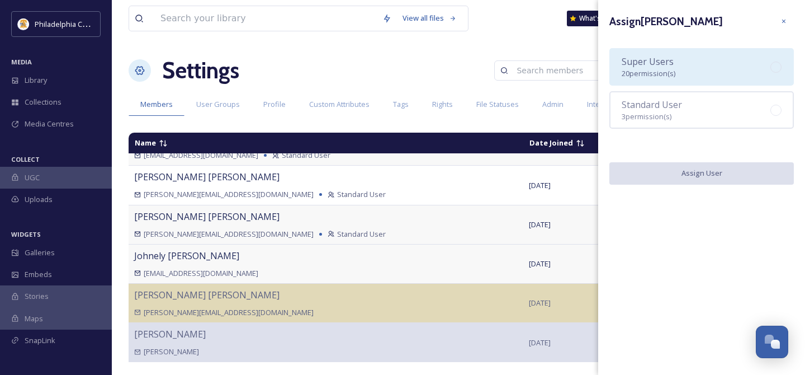
click at [702, 64] on div "Super Users 20 permission(s)" at bounding box center [702, 66] width 185 height 37
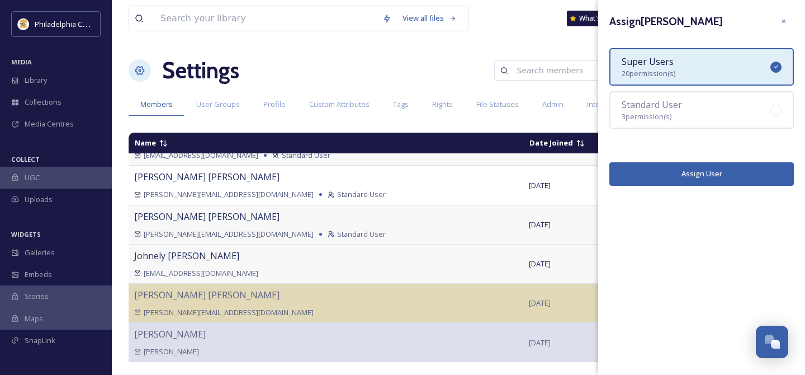
click at [704, 176] on button "Assign User" at bounding box center [702, 173] width 185 height 23
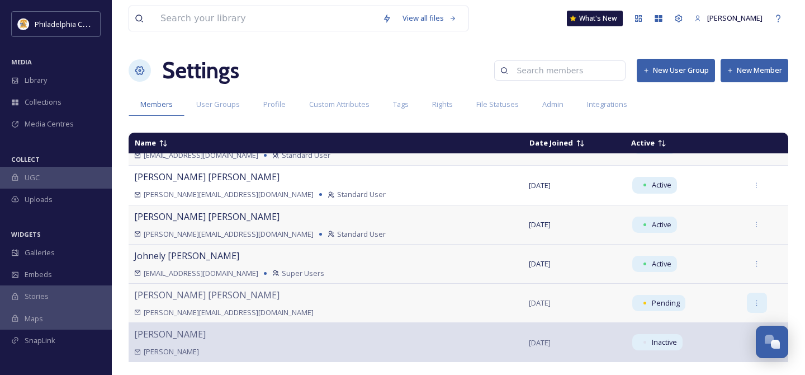
click at [753, 301] on icon at bounding box center [756, 302] width 7 height 7
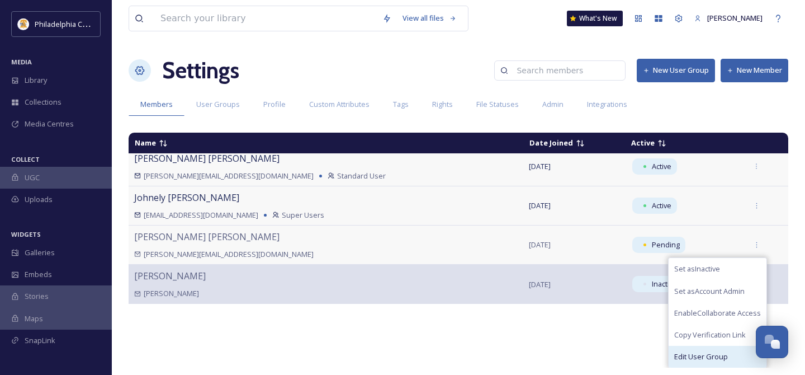
click at [704, 353] on span "Edit User Group" at bounding box center [702, 356] width 54 height 11
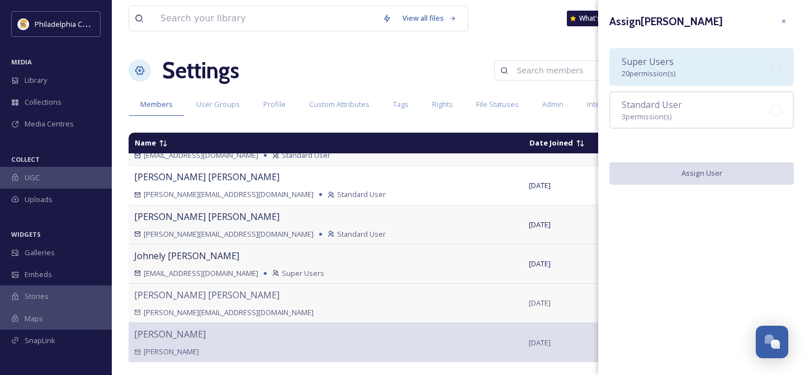
click at [689, 74] on div "Super Users 20 permission(s)" at bounding box center [702, 66] width 185 height 37
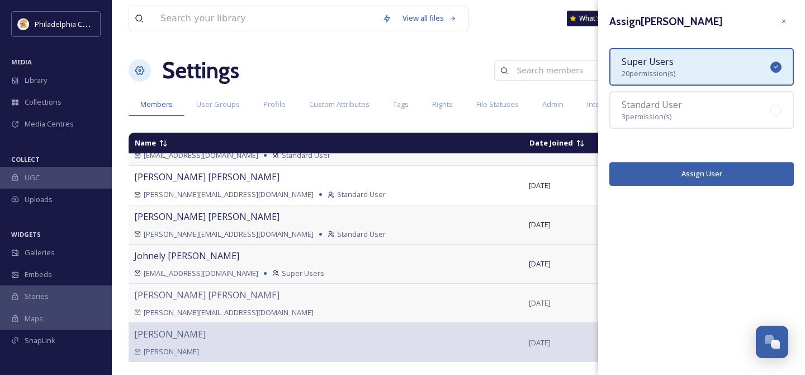
click at [692, 175] on button "Assign User" at bounding box center [702, 173] width 185 height 23
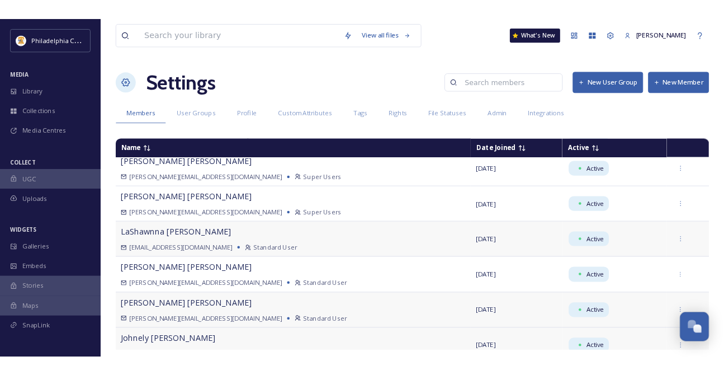
scroll to position [0, 0]
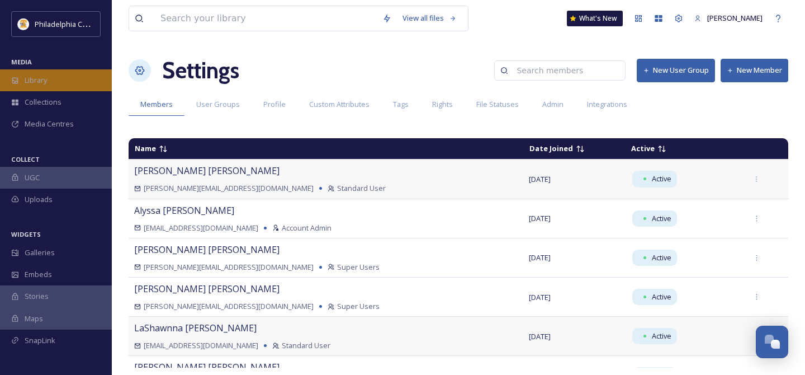
click at [47, 83] on span "Library" at bounding box center [36, 80] width 22 height 11
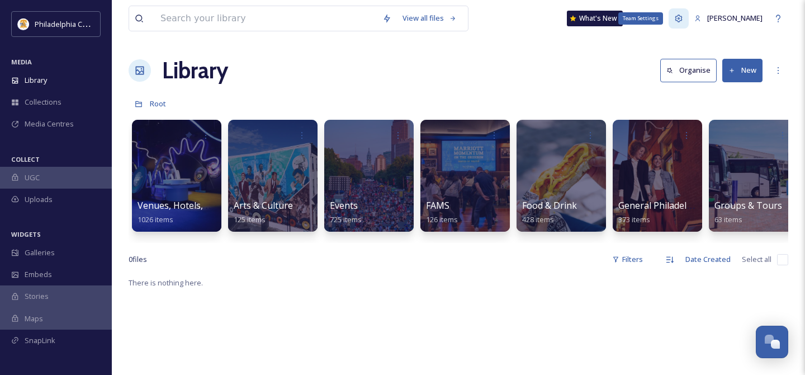
click at [683, 22] on icon at bounding box center [679, 18] width 9 height 9
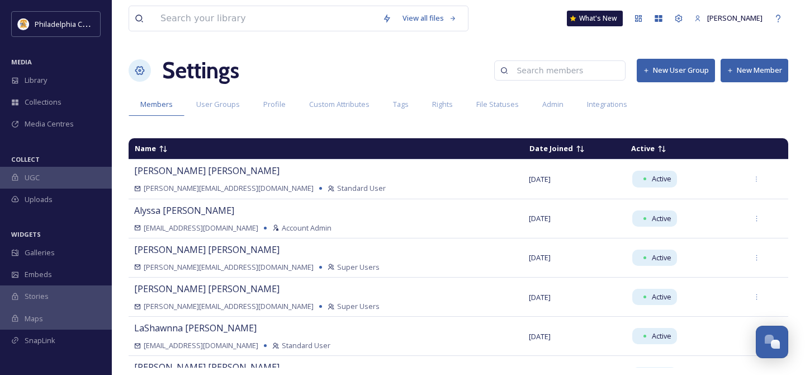
click at [748, 72] on button "New Member" at bounding box center [755, 70] width 68 height 23
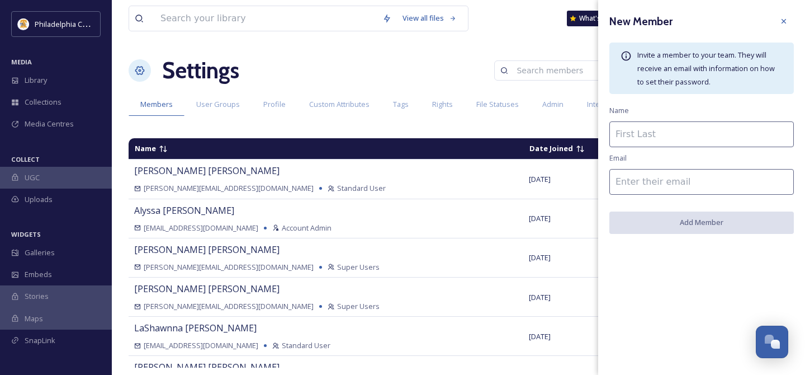
click at [650, 134] on input at bounding box center [702, 134] width 185 height 26
click at [638, 133] on input "[PERSON_NAME]" at bounding box center [702, 134] width 185 height 26
type input "[PERSON_NAME]"
click at [658, 187] on input at bounding box center [702, 182] width 185 height 26
paste input "[PERSON_NAME][EMAIL_ADDRESS][DOMAIN_NAME]"
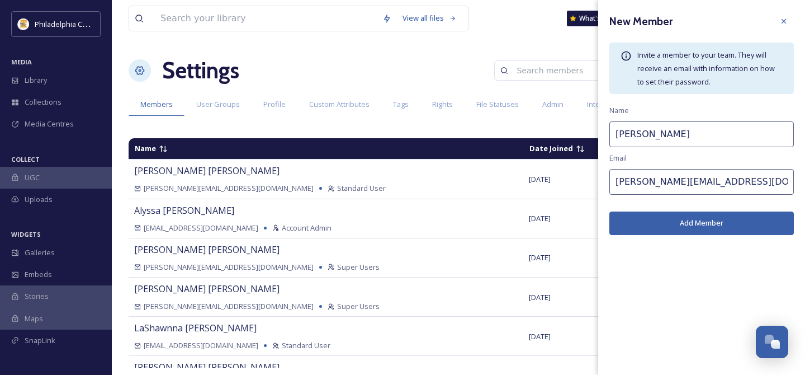
type input "[PERSON_NAME][EMAIL_ADDRESS][DOMAIN_NAME]"
click at [678, 223] on button "Add Member" at bounding box center [702, 222] width 185 height 23
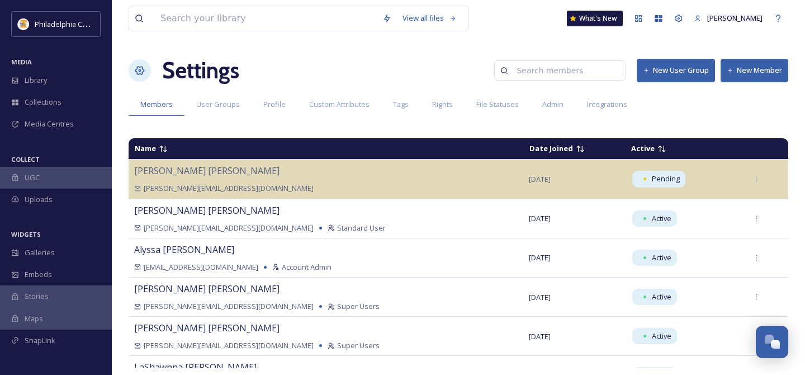
click at [0, 374] on nordpass-portal at bounding box center [0, 375] width 0 height 0
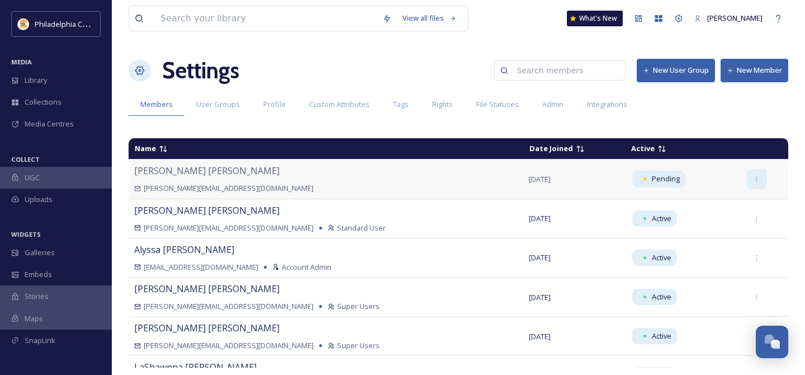
click at [753, 180] on icon at bounding box center [756, 179] width 7 height 7
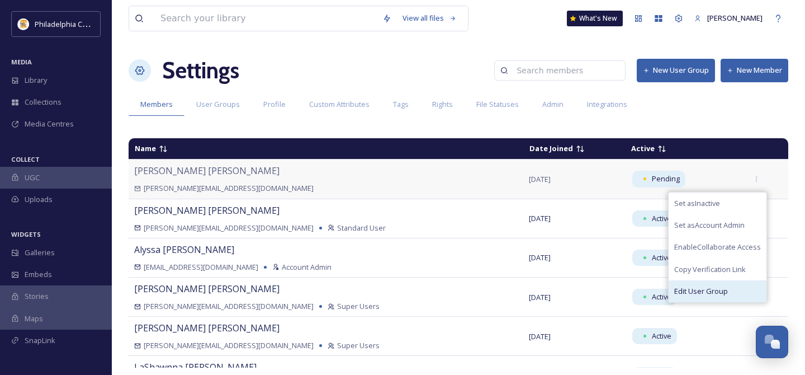
click at [701, 293] on span "Edit User Group" at bounding box center [702, 291] width 54 height 11
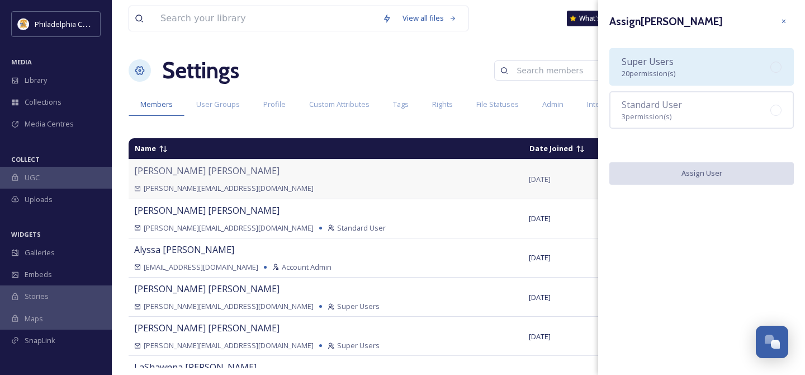
click at [677, 77] on div "Super Users 20 permission(s)" at bounding box center [702, 66] width 185 height 37
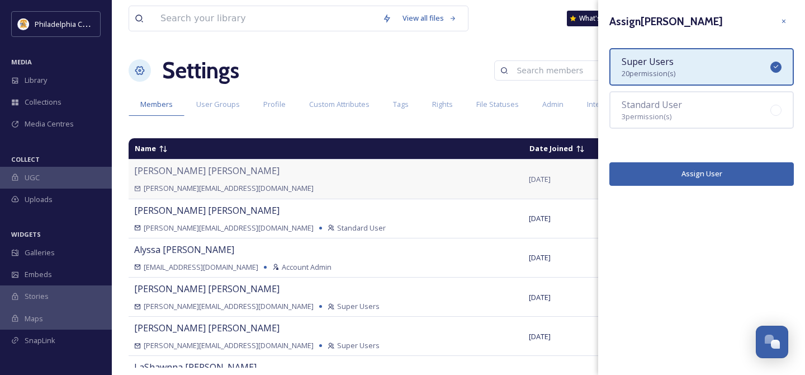
click at [687, 179] on button "Assign User" at bounding box center [702, 173] width 185 height 23
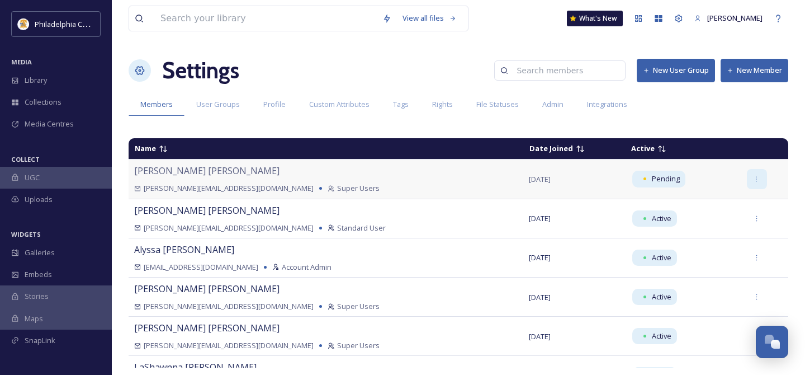
click at [751, 182] on div at bounding box center [757, 179] width 20 height 20
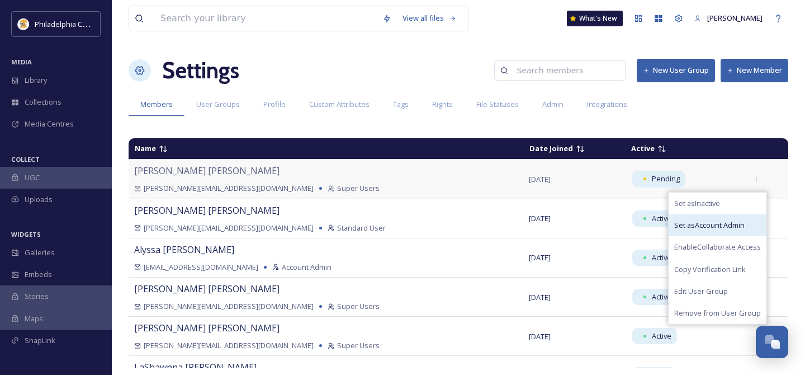
click at [721, 222] on span "Set as Account Admin" at bounding box center [710, 225] width 70 height 11
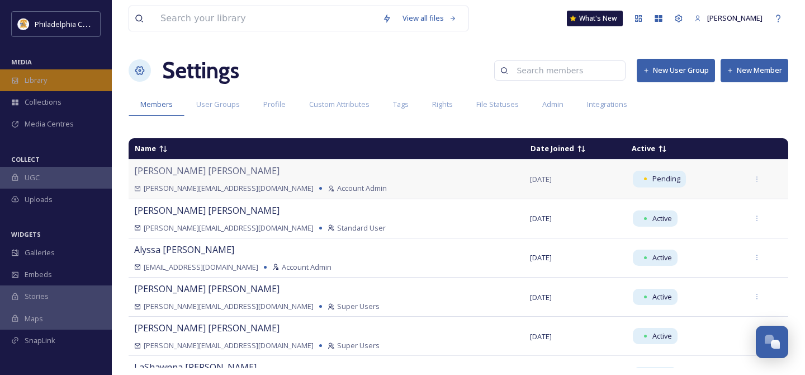
click at [35, 80] on span "Library" at bounding box center [36, 80] width 22 height 11
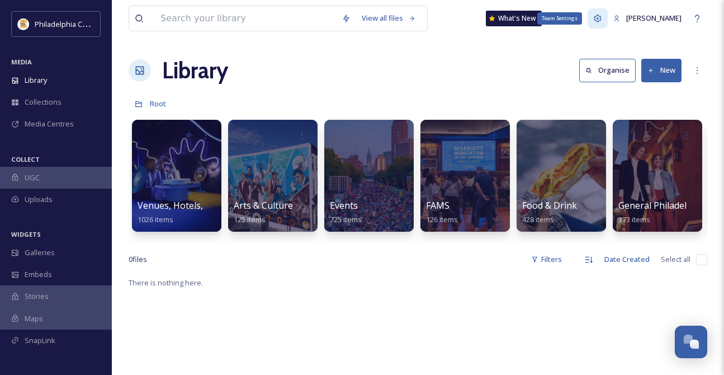
click at [595, 20] on icon at bounding box center [597, 18] width 9 height 9
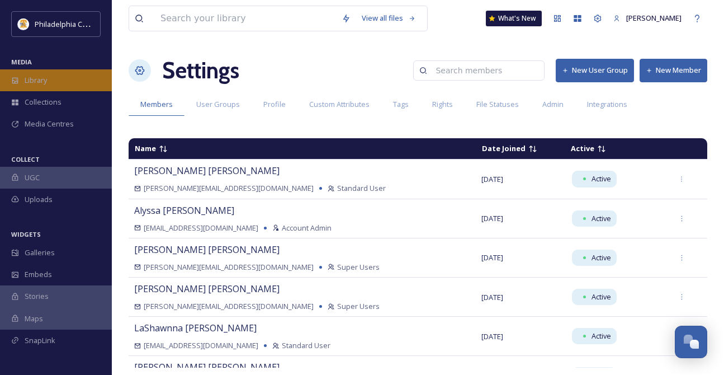
click at [37, 84] on span "Library" at bounding box center [36, 80] width 22 height 11
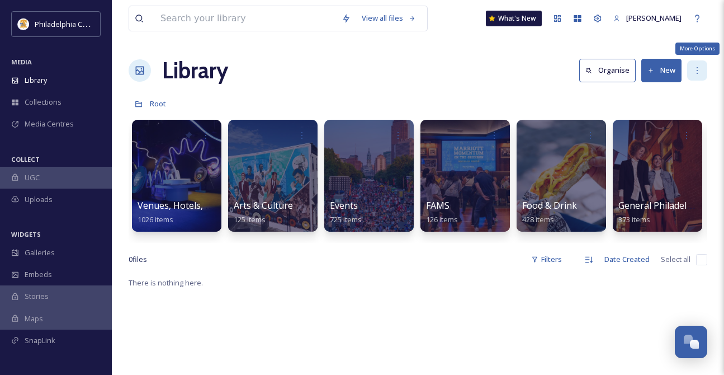
click at [700, 72] on icon at bounding box center [697, 70] width 9 height 9
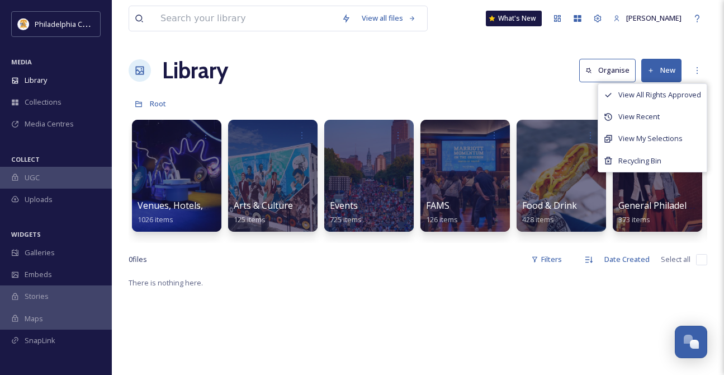
click at [407, 89] on div "View all files What's New [PERSON_NAME] Library Organise New View All Rights Ap…" at bounding box center [418, 325] width 612 height 650
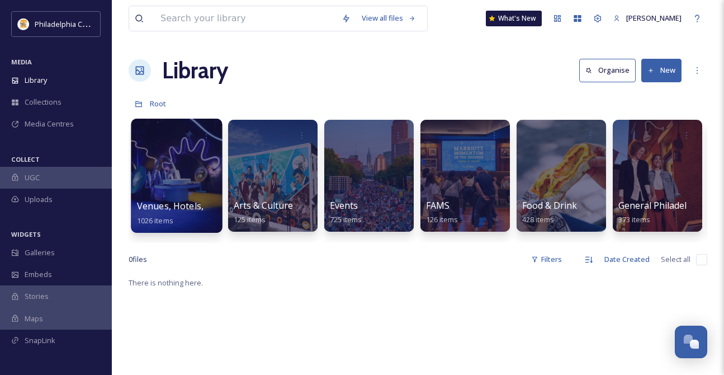
click at [179, 197] on div at bounding box center [176, 176] width 91 height 114
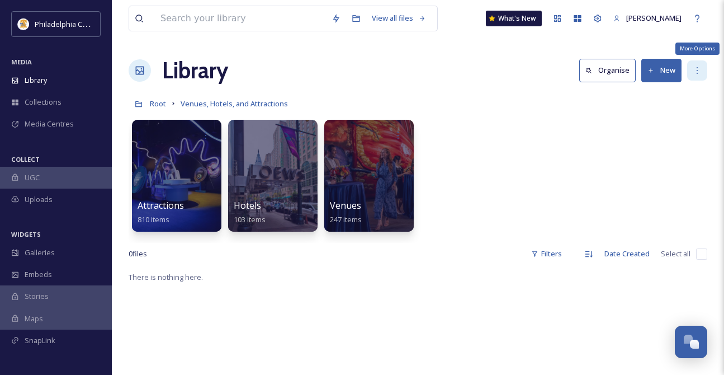
click at [696, 72] on icon at bounding box center [697, 70] width 9 height 9
click at [485, 166] on div "Attractions 810 items Hotels 103 items Venues 247 items" at bounding box center [418, 178] width 579 height 129
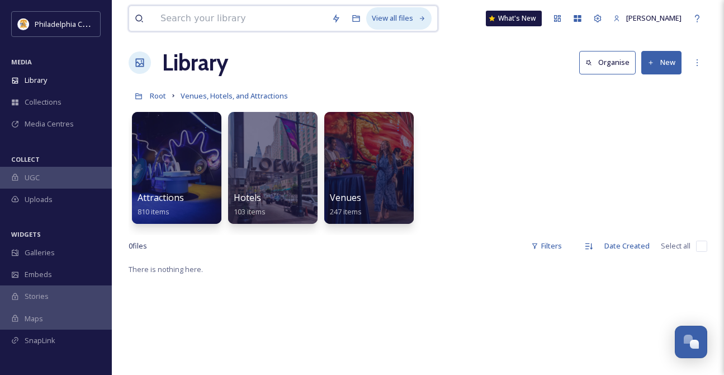
click at [389, 20] on div "View all files" at bounding box center [398, 18] width 65 height 22
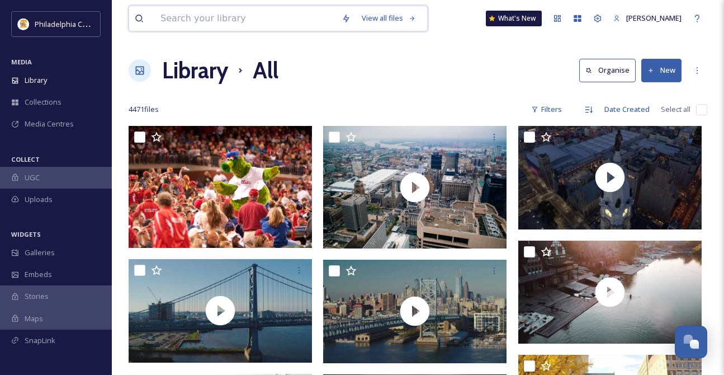
click at [305, 23] on input at bounding box center [245, 18] width 181 height 25
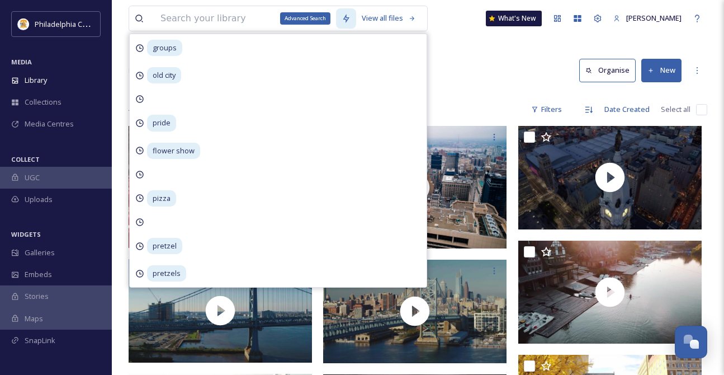
click at [343, 19] on icon at bounding box center [346, 18] width 6 height 9
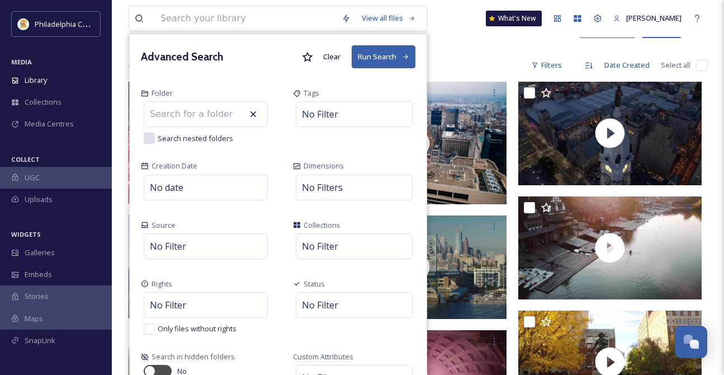
scroll to position [46, 0]
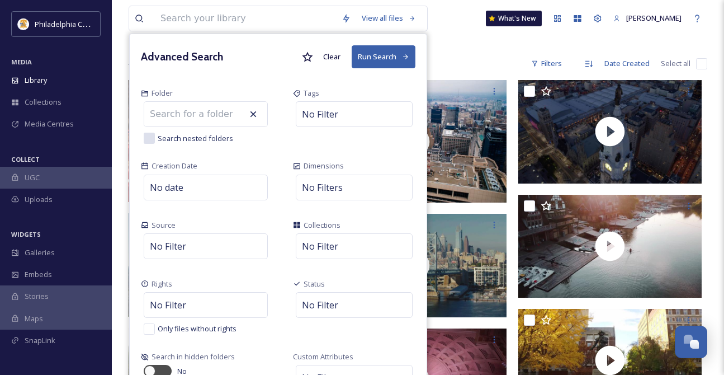
click at [493, 61] on div "4471 file s Filters Date Created Select all" at bounding box center [418, 64] width 579 height 22
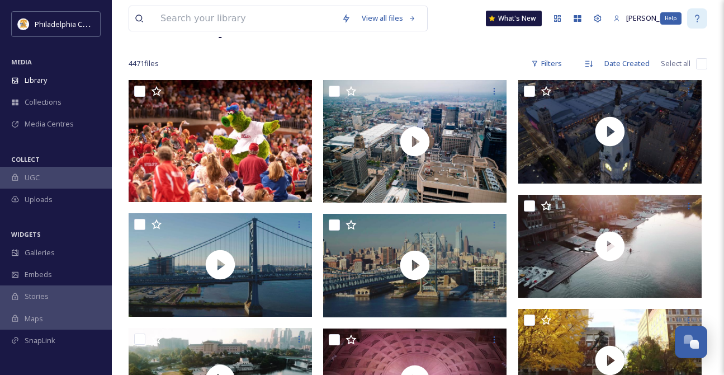
click at [699, 21] on icon at bounding box center [697, 18] width 9 height 9
